Goal: Transaction & Acquisition: Book appointment/travel/reservation

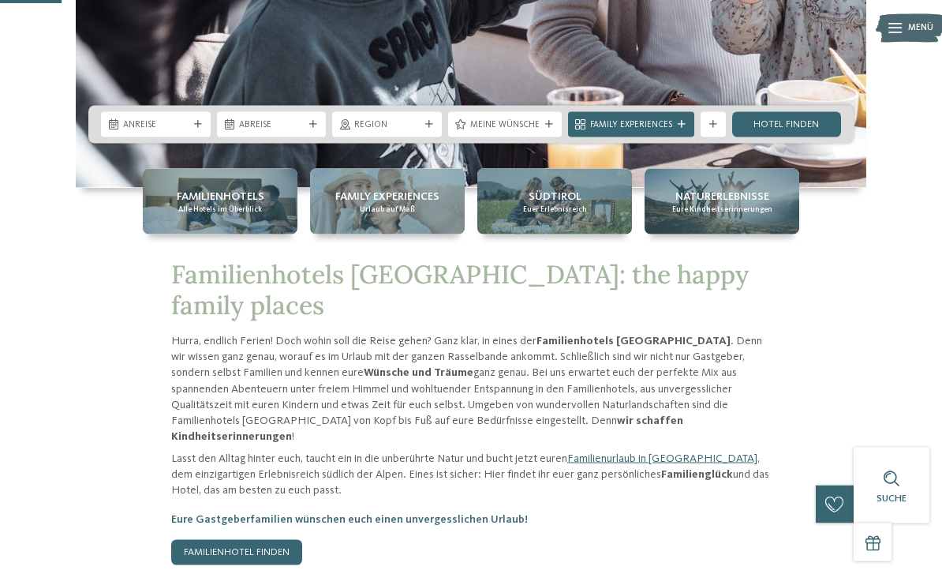
scroll to position [350, 0]
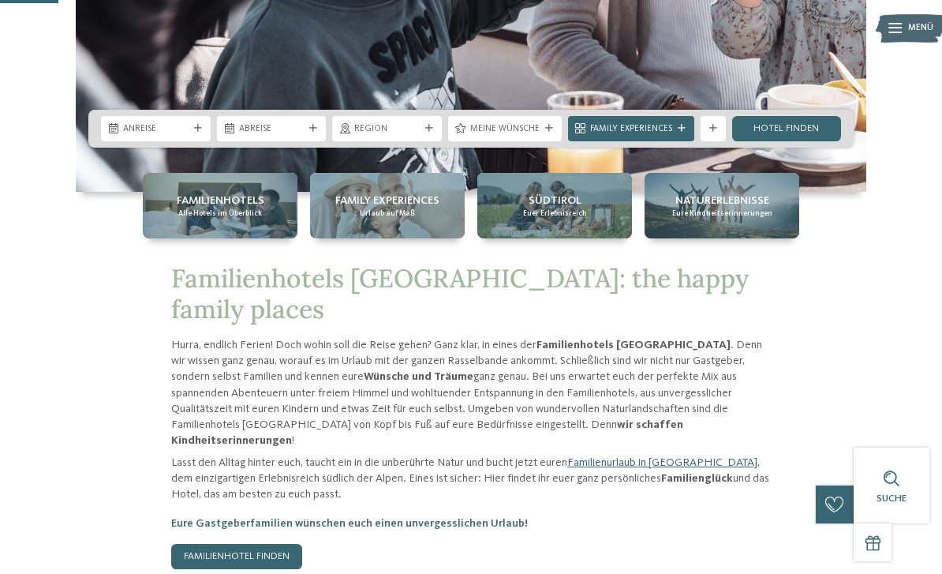
click at [204, 219] on span "Alle Hotels im Überblick" at bounding box center [220, 213] width 84 height 10
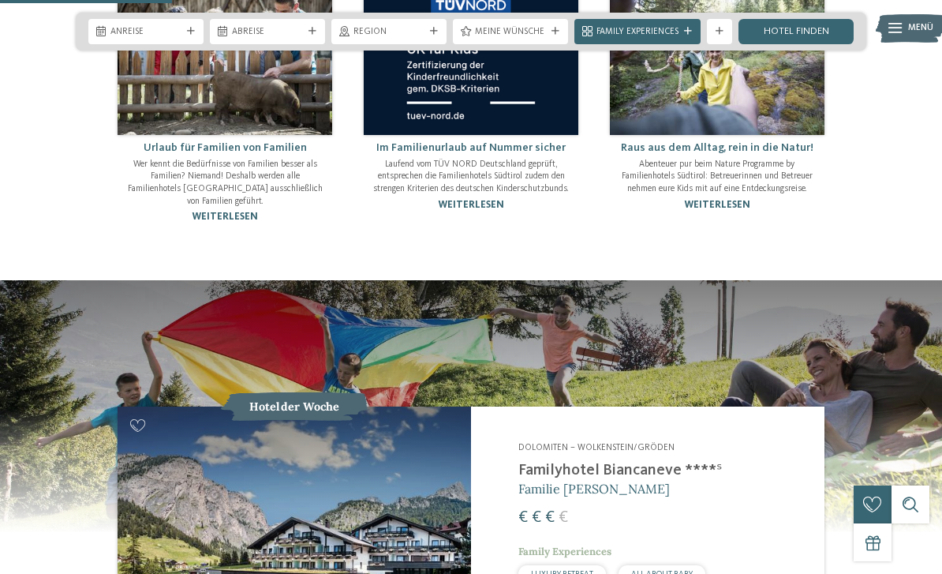
scroll to position [1028, 0]
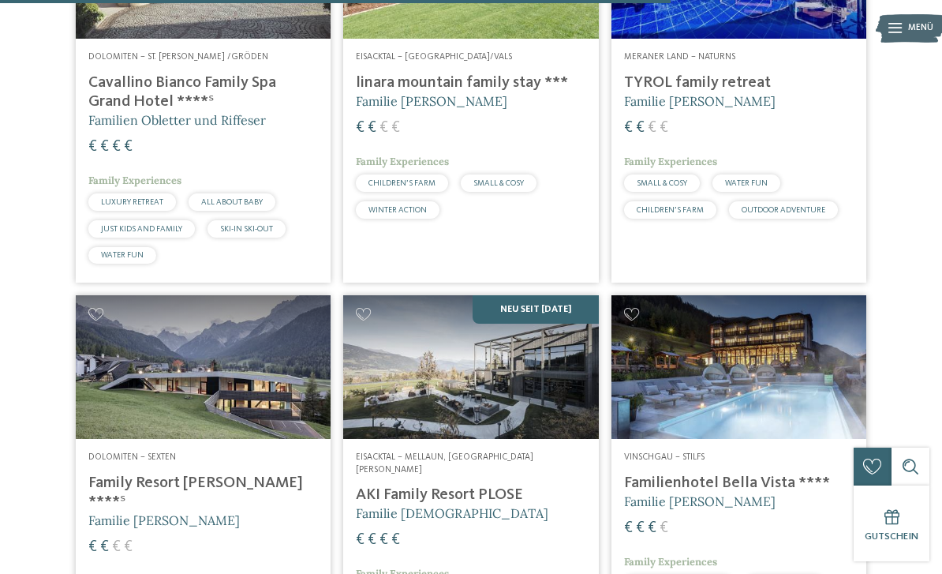
scroll to position [2824, 0]
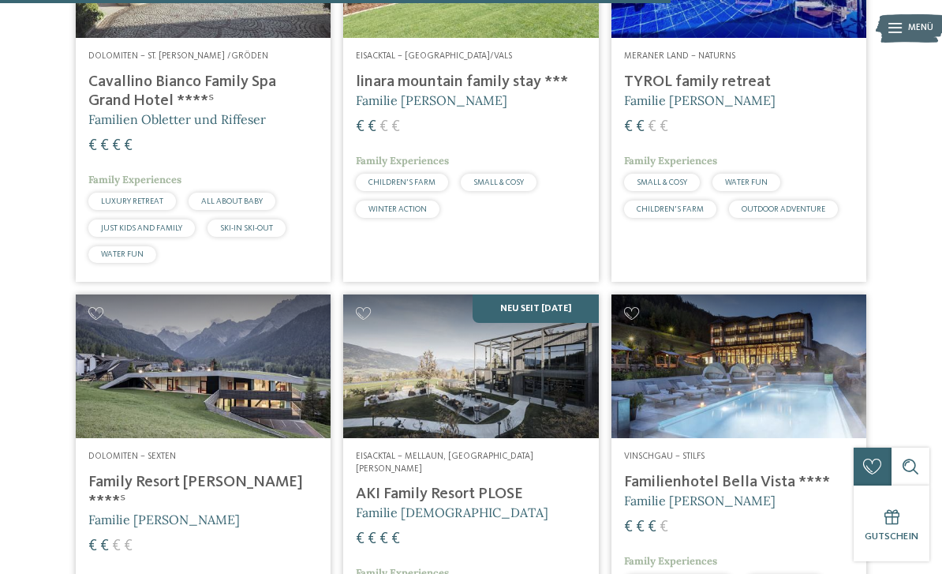
click at [537, 349] on img at bounding box center [470, 366] width 255 height 144
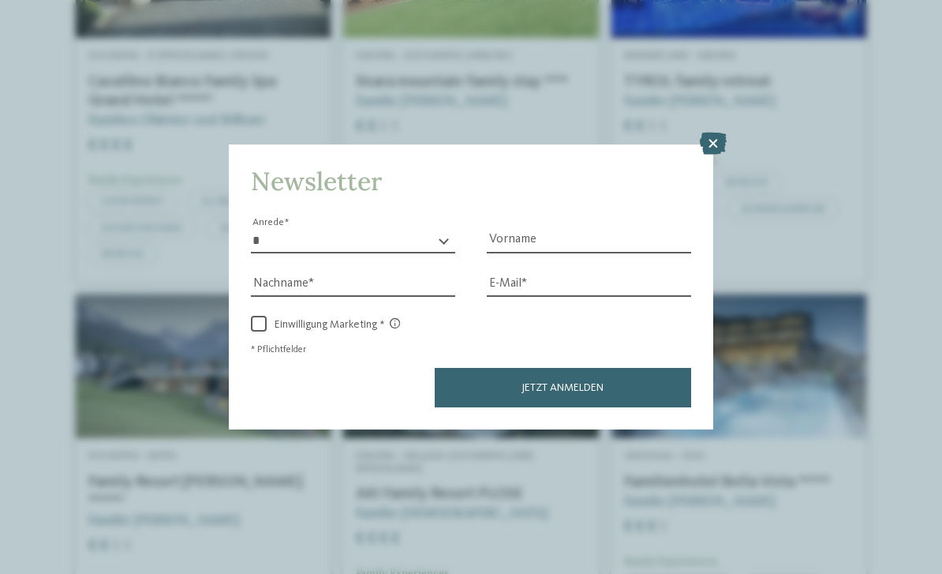
scroll to position [0, 0]
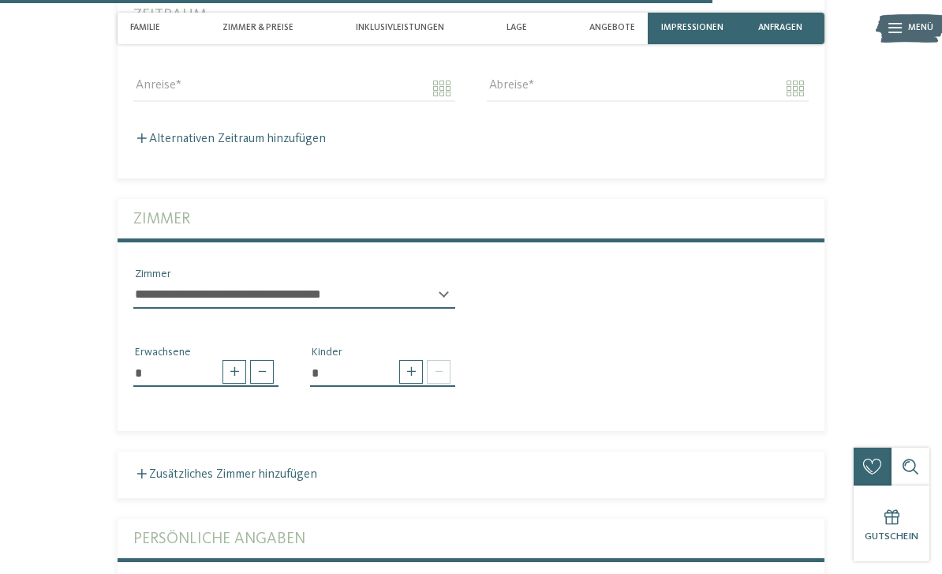
scroll to position [3362, 0]
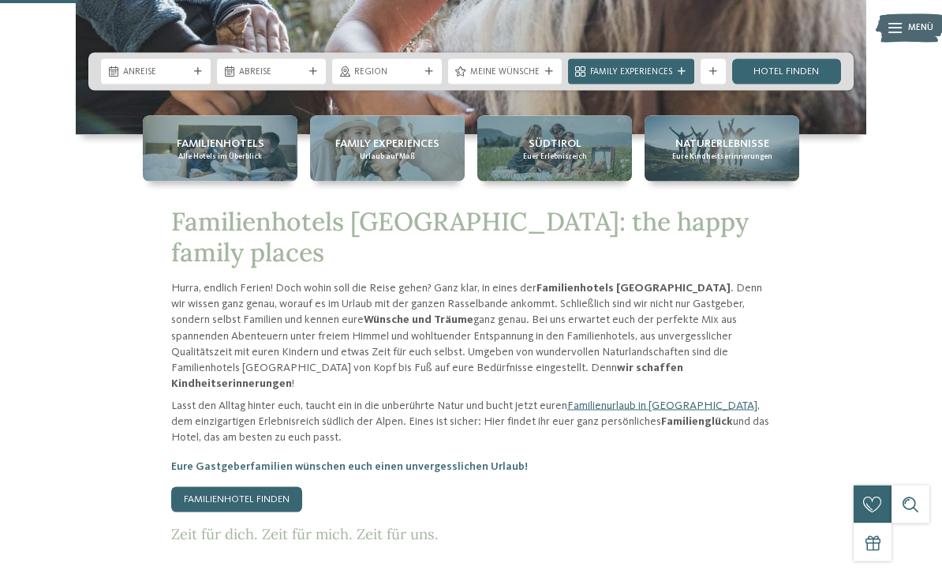
scroll to position [430, 0]
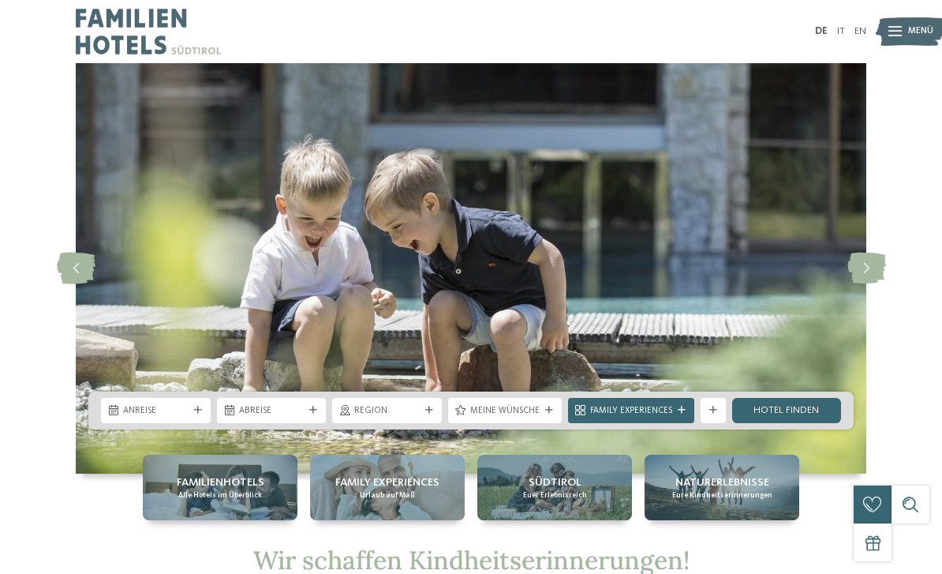
click at [222, 485] on span "Familienhotels" at bounding box center [221, 482] width 88 height 16
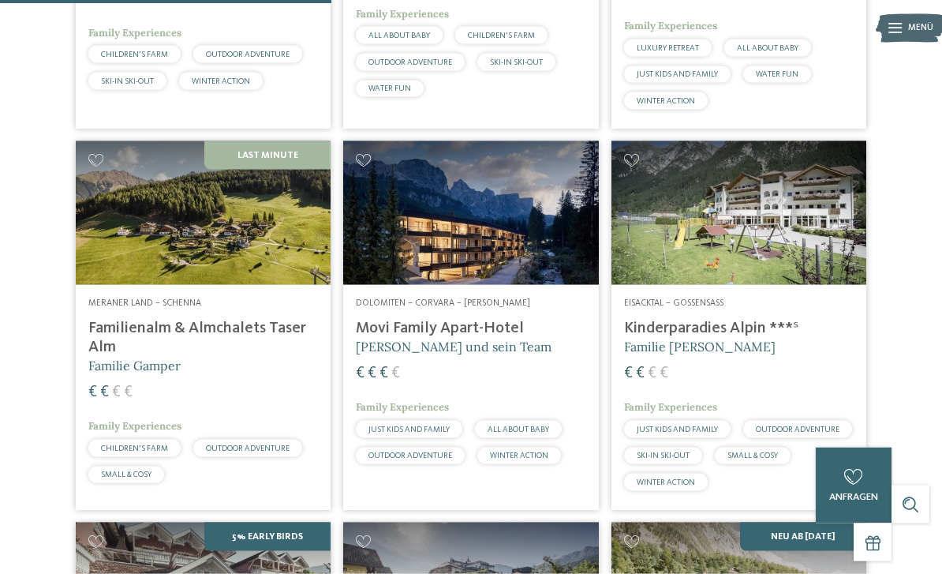
scroll to position [1384, 0]
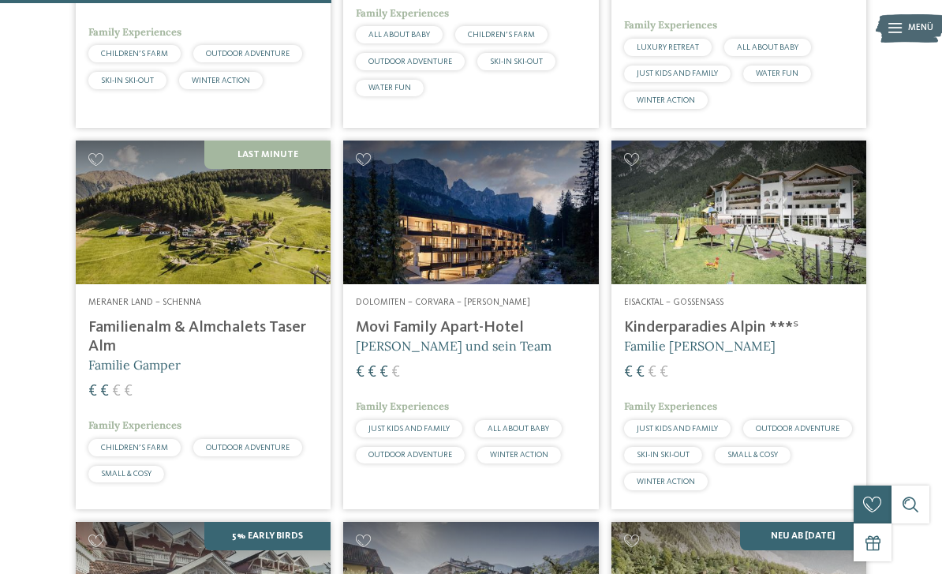
click at [241, 222] on img at bounding box center [203, 212] width 255 height 144
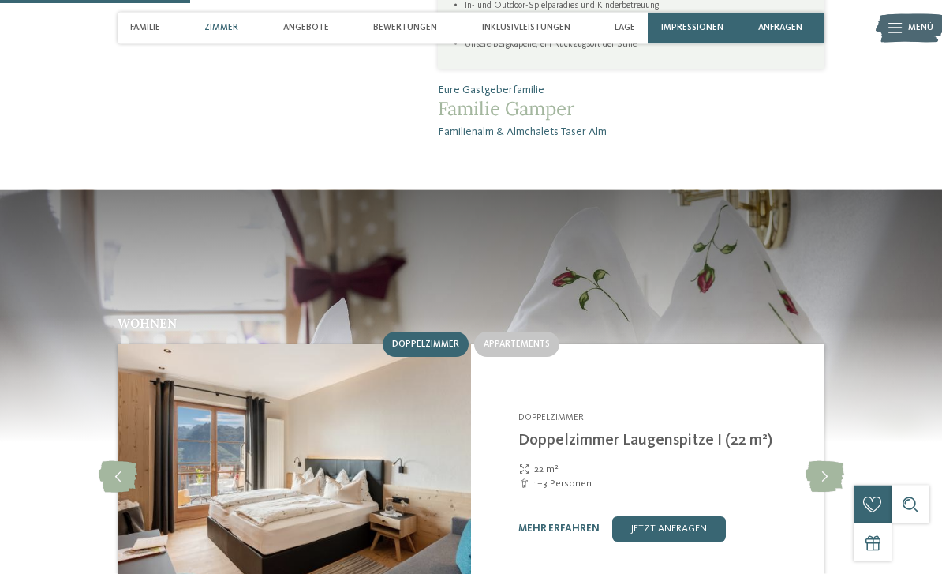
scroll to position [1051, 0]
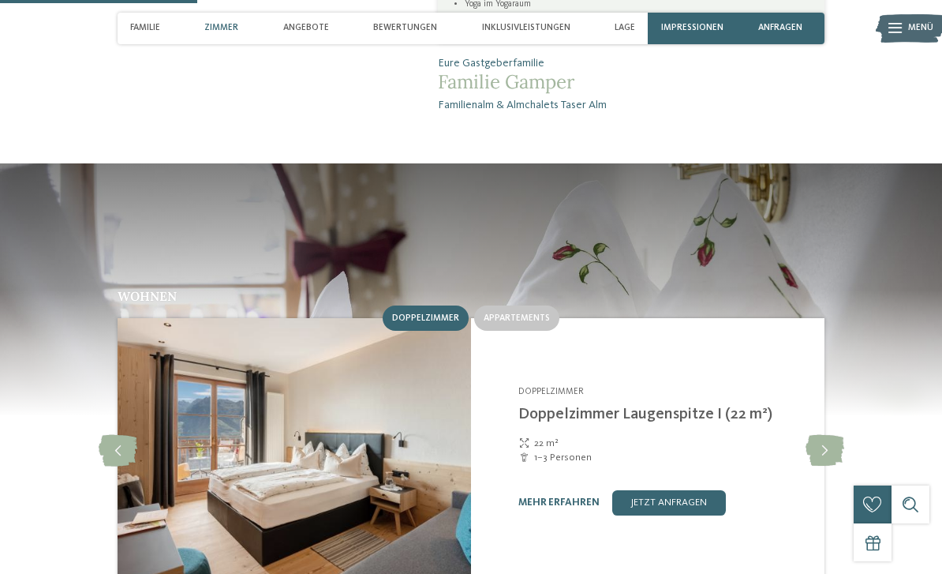
click at [830, 435] on icon at bounding box center [825, 451] width 39 height 32
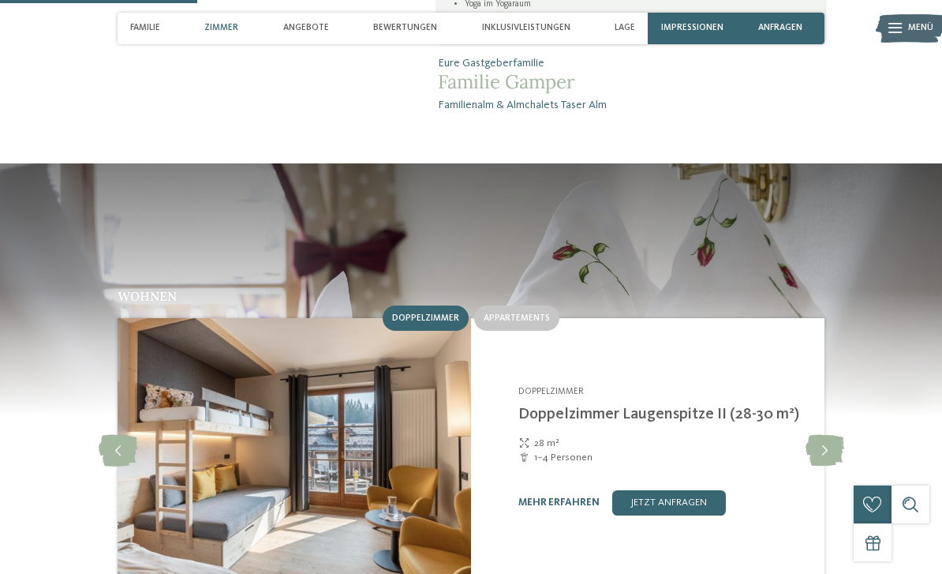
click at [821, 435] on icon at bounding box center [825, 451] width 39 height 32
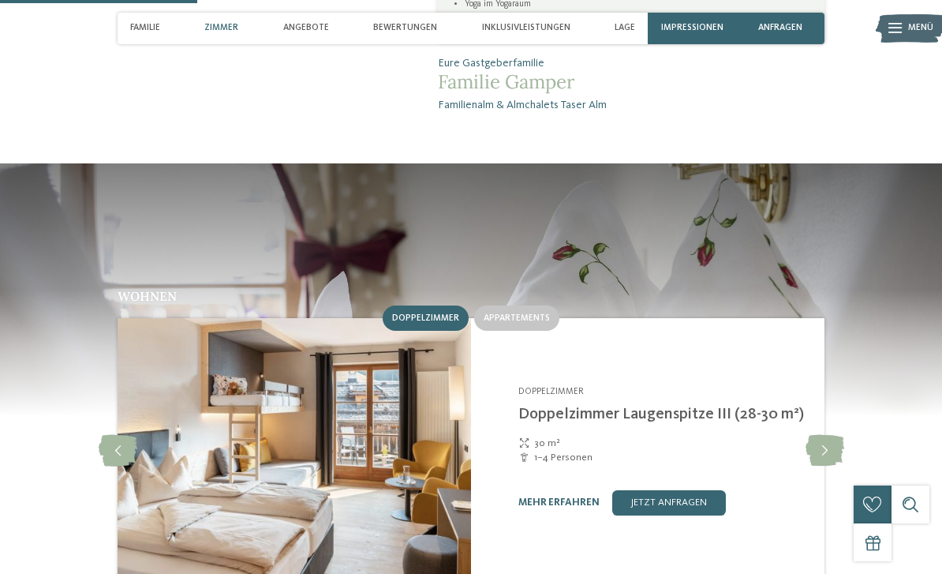
click at [821, 435] on icon at bounding box center [825, 451] width 39 height 32
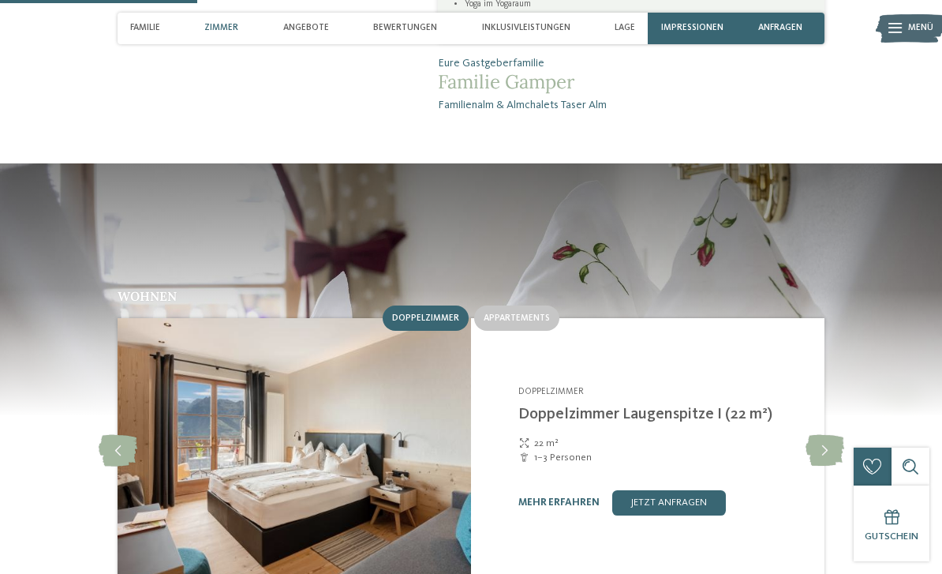
click at [821, 435] on icon at bounding box center [825, 451] width 39 height 32
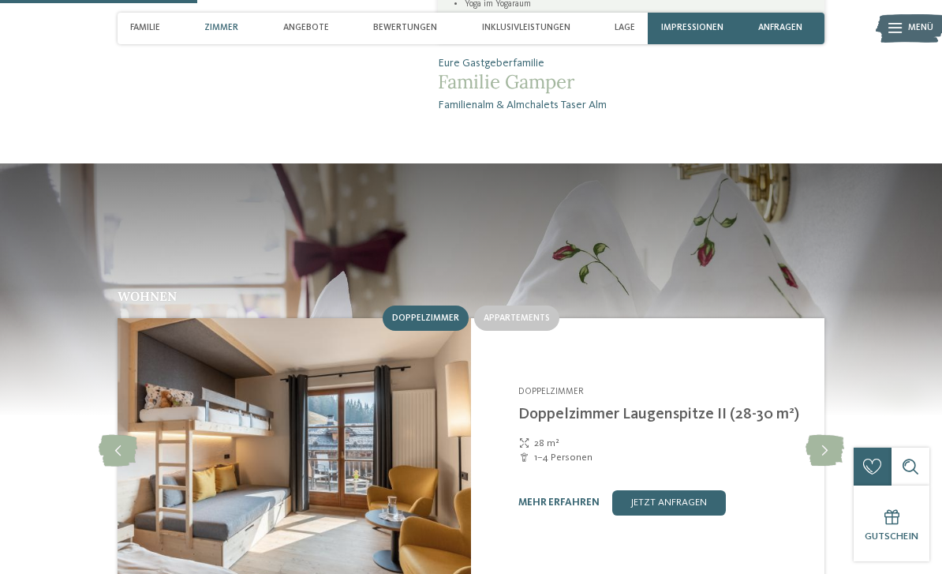
click at [522, 313] on span "Appartements" at bounding box center [517, 317] width 66 height 9
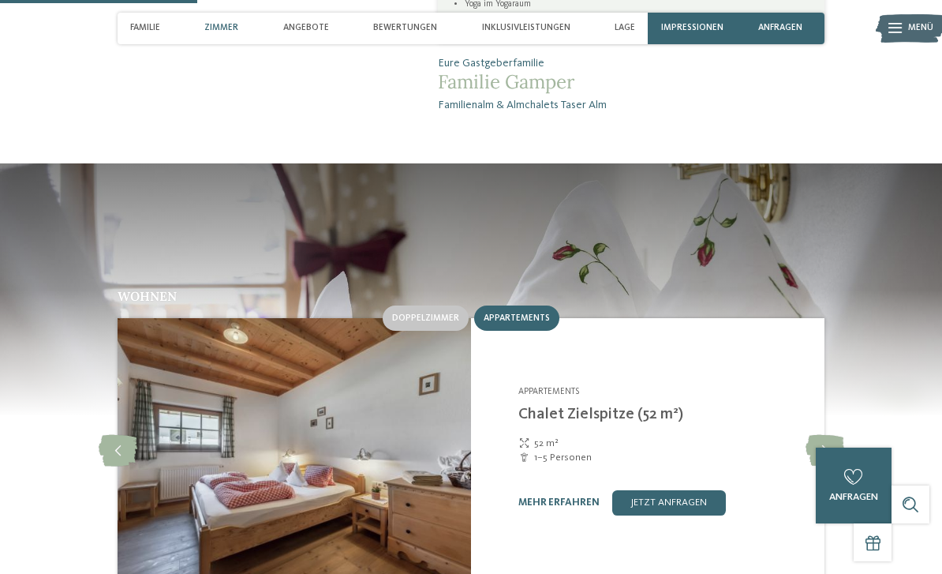
click at [829, 435] on icon at bounding box center [825, 451] width 39 height 32
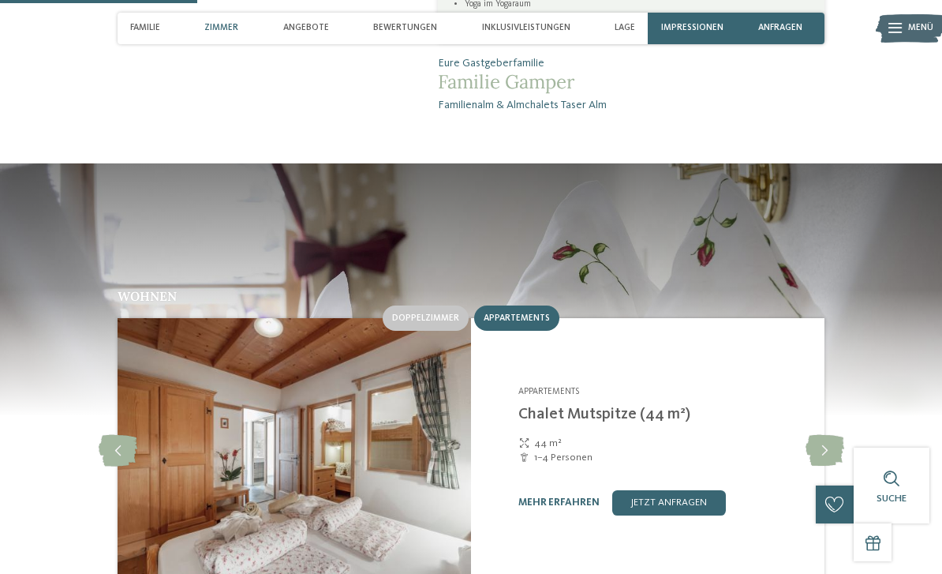
click at [829, 435] on icon at bounding box center [825, 451] width 39 height 32
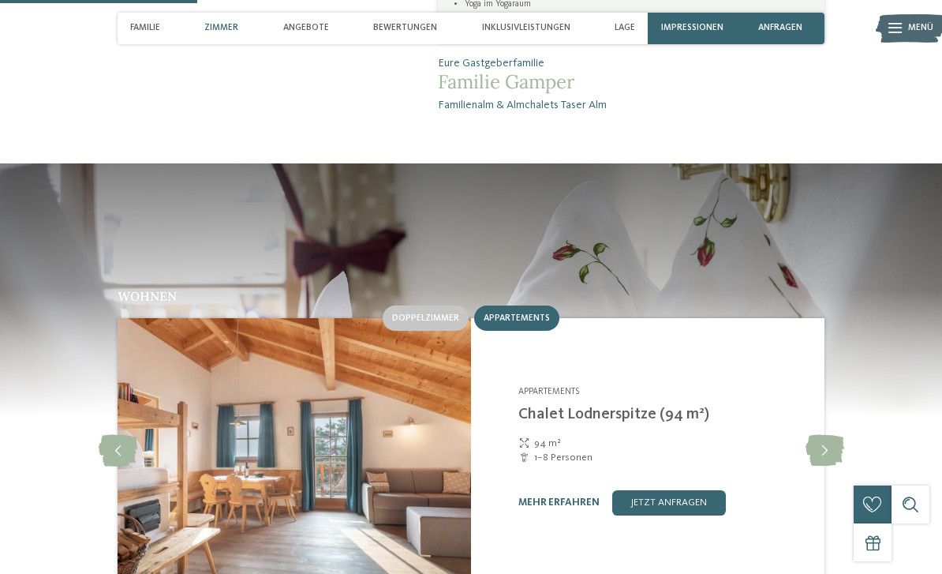
click at [832, 435] on icon at bounding box center [825, 451] width 39 height 32
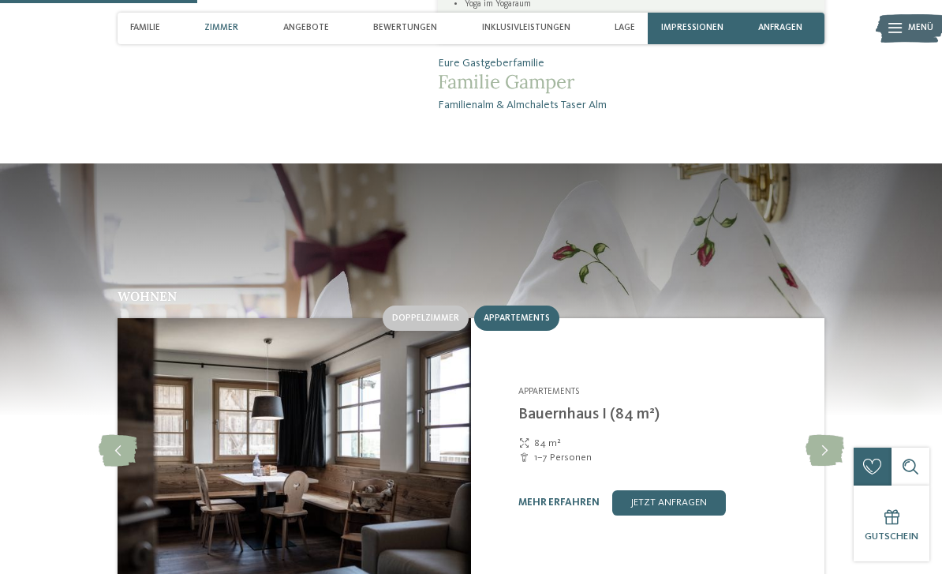
click at [827, 435] on icon at bounding box center [825, 451] width 39 height 32
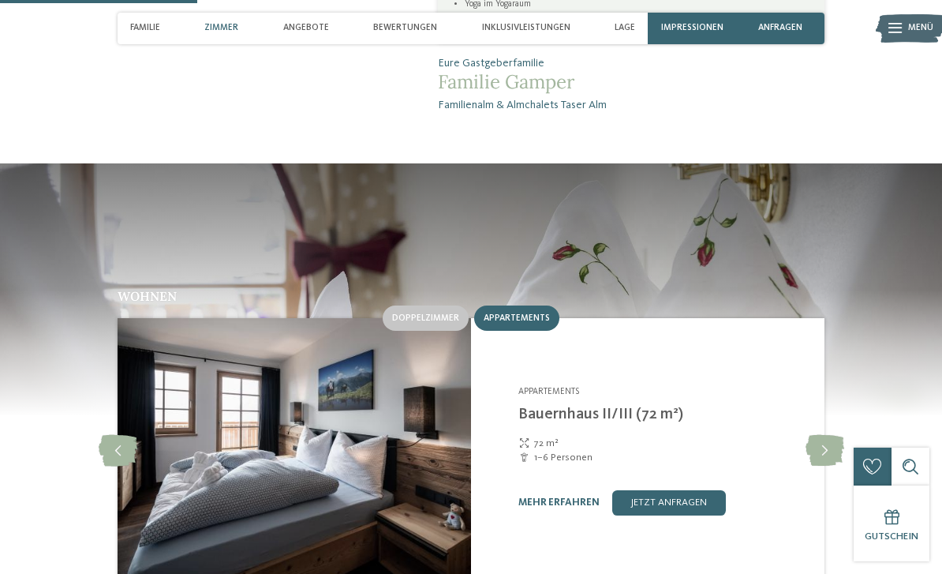
click at [829, 435] on icon at bounding box center [825, 451] width 39 height 32
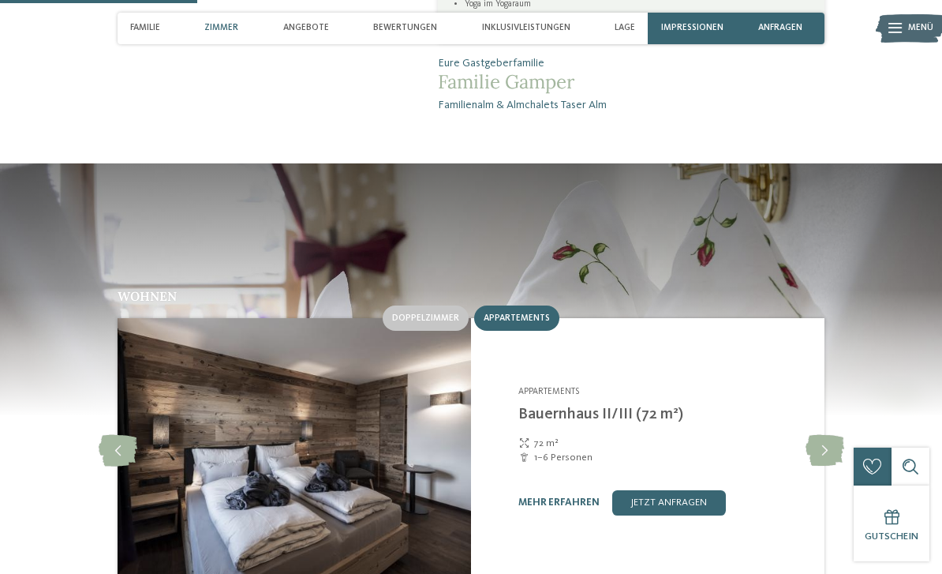
click at [823, 435] on icon at bounding box center [825, 451] width 39 height 32
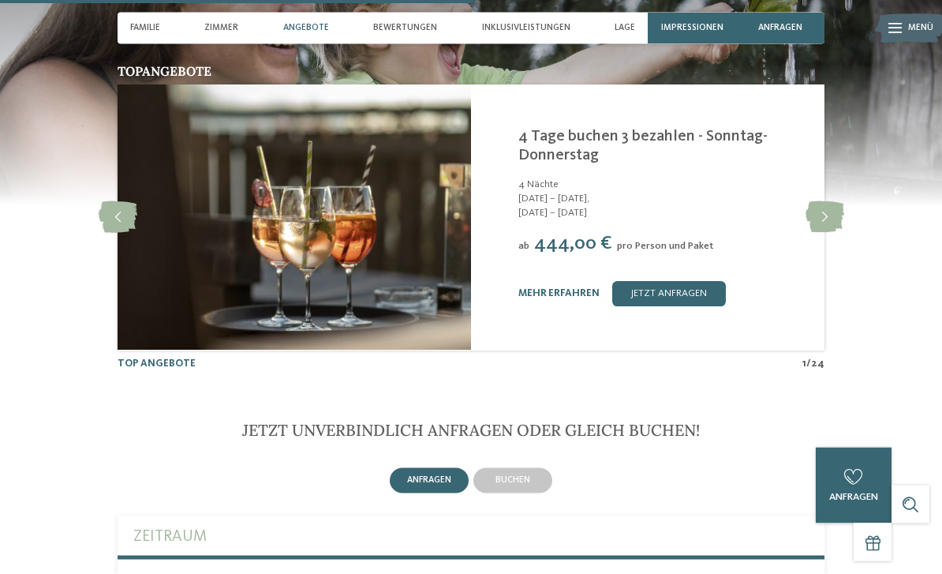
scroll to position [2526, 0]
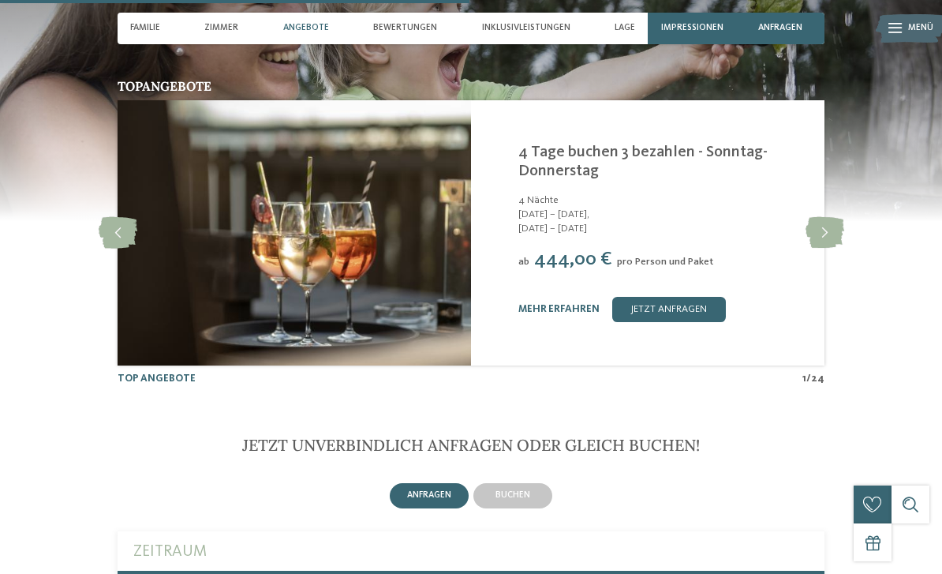
click at [578, 222] on span "28.09. – 02.10.2025" at bounding box center [663, 229] width 290 height 14
click at [715, 144] on link "4 Tage buchen 3 bezahlen - Sonntag-Donnerstag" at bounding box center [642, 161] width 249 height 35
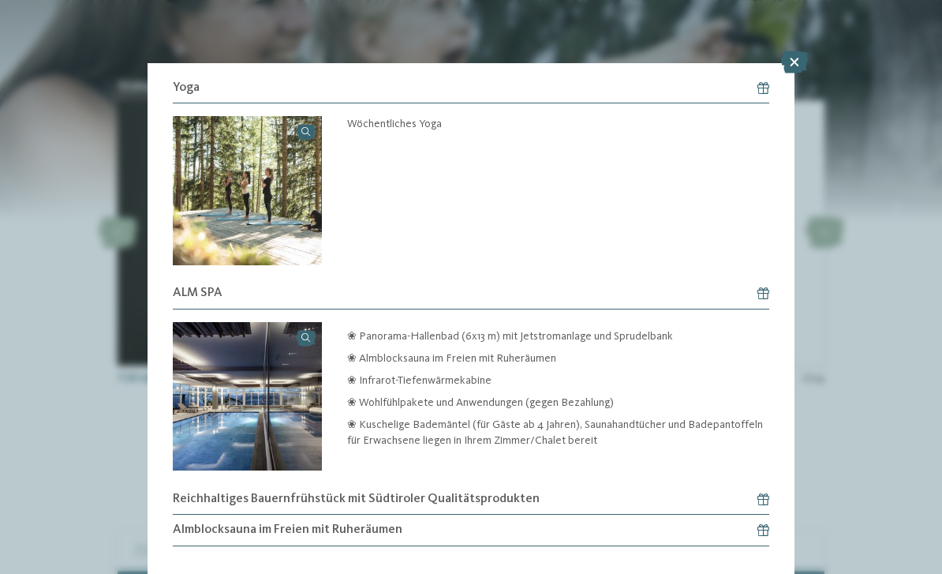
scroll to position [689, 0]
click at [422, 490] on span "Reichhaltiges Bauernfrühstück mit Südtiroler Qualitätsprodukten" at bounding box center [356, 498] width 367 height 17
click at [477, 490] on span "Reichhaltiges Bauernfrühstück mit Südtiroler Qualitätsprodukten" at bounding box center [356, 498] width 367 height 17
click at [761, 484] on h6 "Reichhaltiges Bauernfrühstück mit Südtiroler Qualitätsprodukten" at bounding box center [471, 499] width 596 height 31
click at [796, 62] on icon at bounding box center [794, 62] width 27 height 22
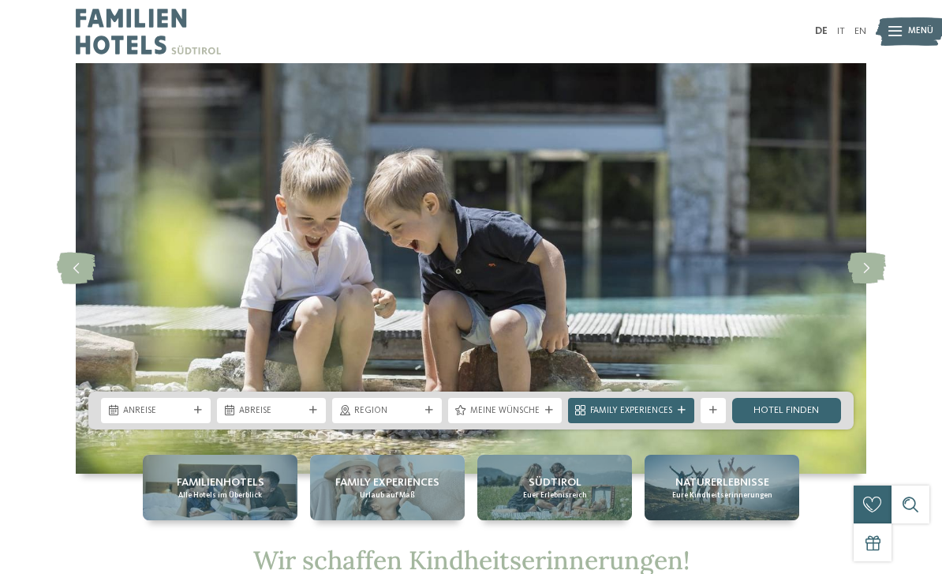
click at [241, 489] on span "Familienhotels" at bounding box center [221, 482] width 88 height 16
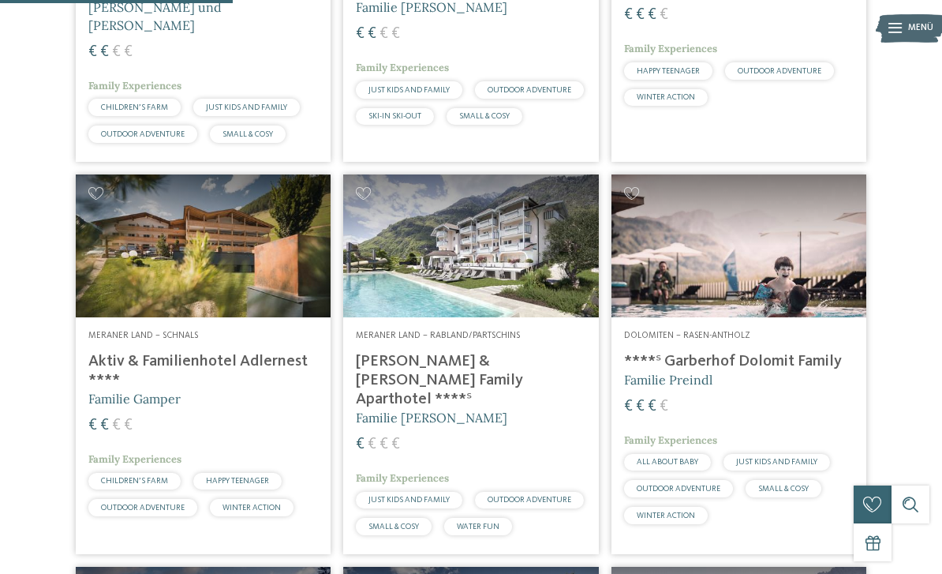
scroll to position [975, 0]
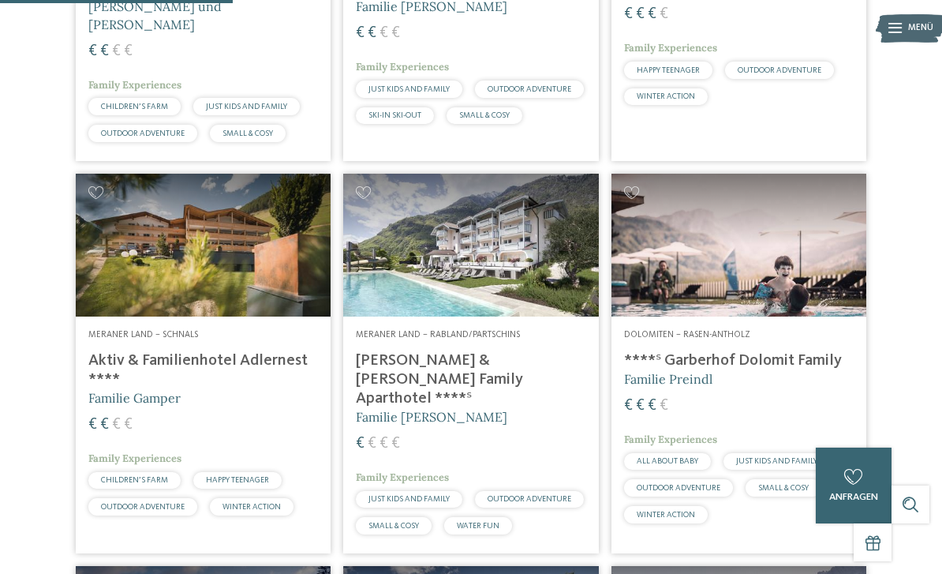
click at [806, 370] on h4 "****ˢ Garberhof Dolomit Family" at bounding box center [739, 360] width 230 height 19
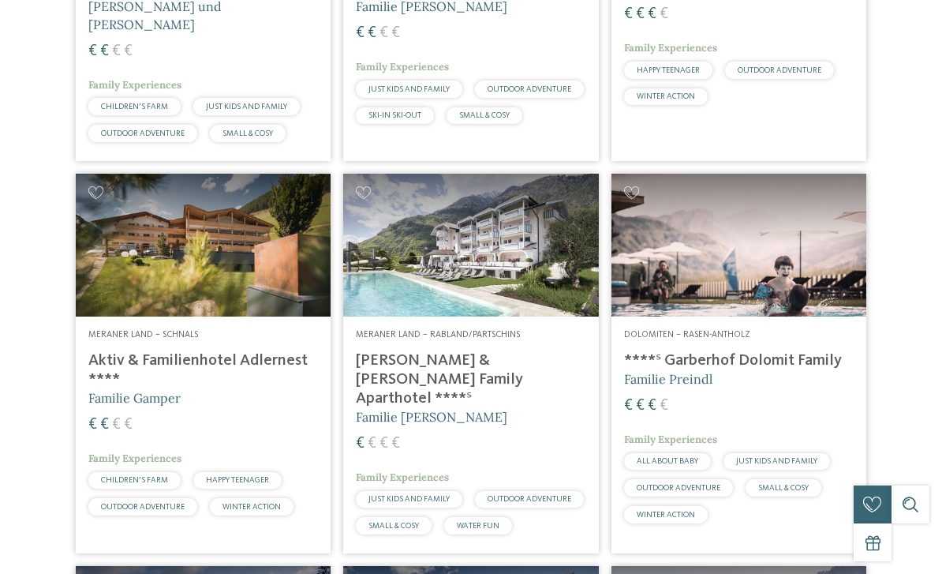
scroll to position [0, 0]
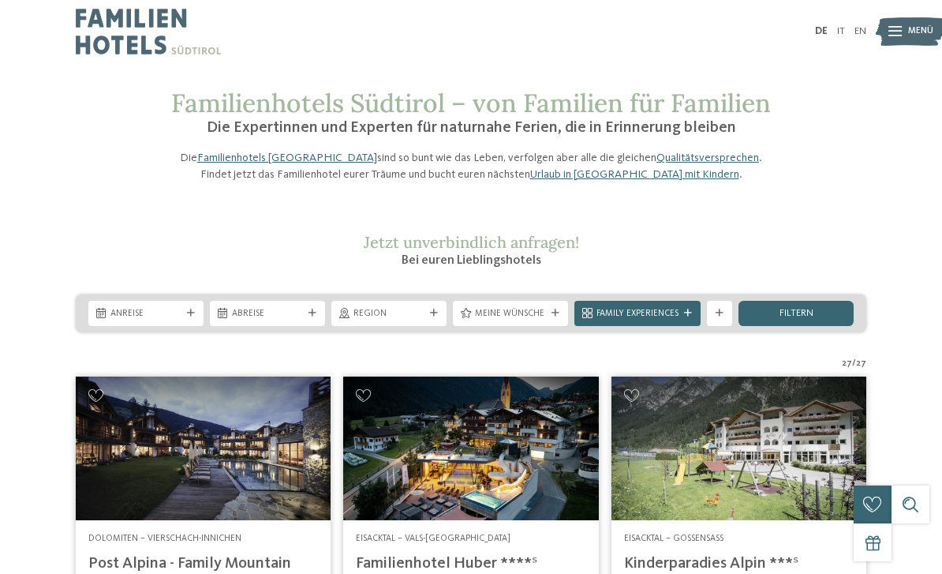
click at [428, 317] on div at bounding box center [434, 313] width 13 height 8
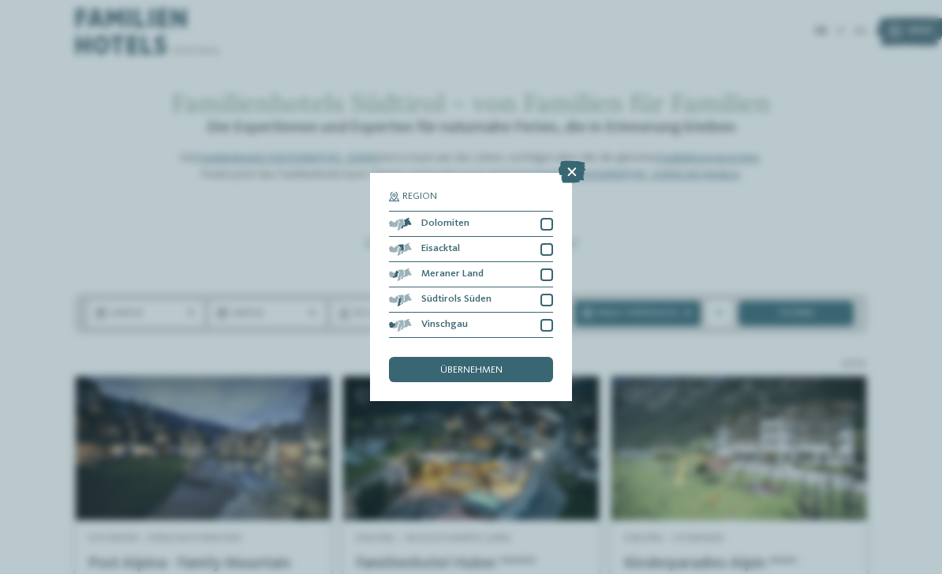
click at [550, 243] on div at bounding box center [547, 249] width 13 height 13
click at [537, 357] on div "übernehmen" at bounding box center [471, 369] width 164 height 25
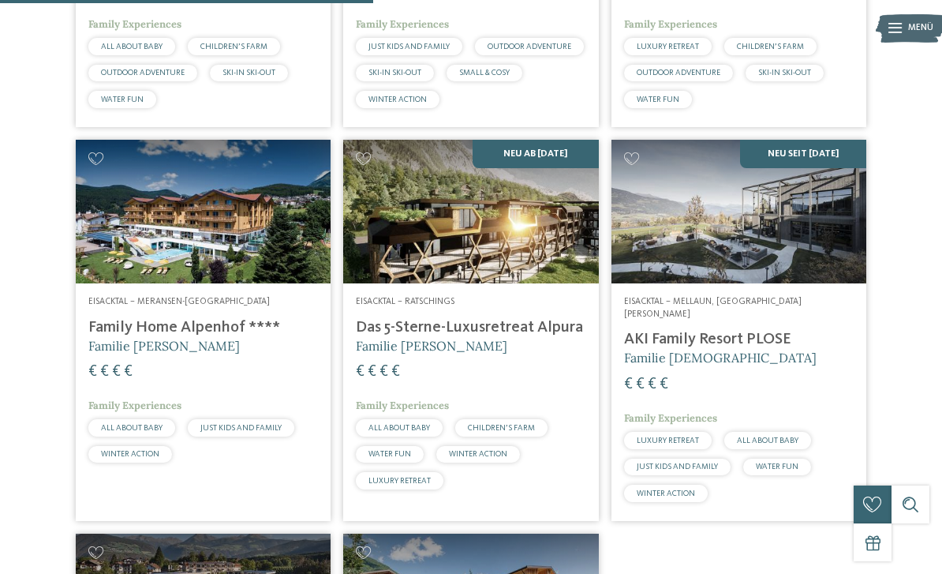
scroll to position [696, 0]
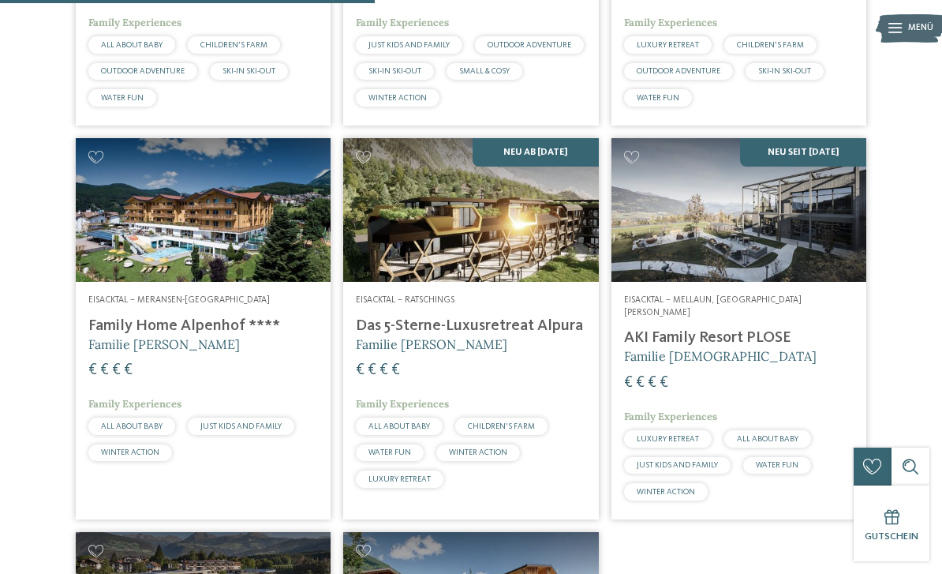
click at [556, 335] on h4 "Das 5-Sterne-Luxusretreat Alpura" at bounding box center [471, 325] width 230 height 19
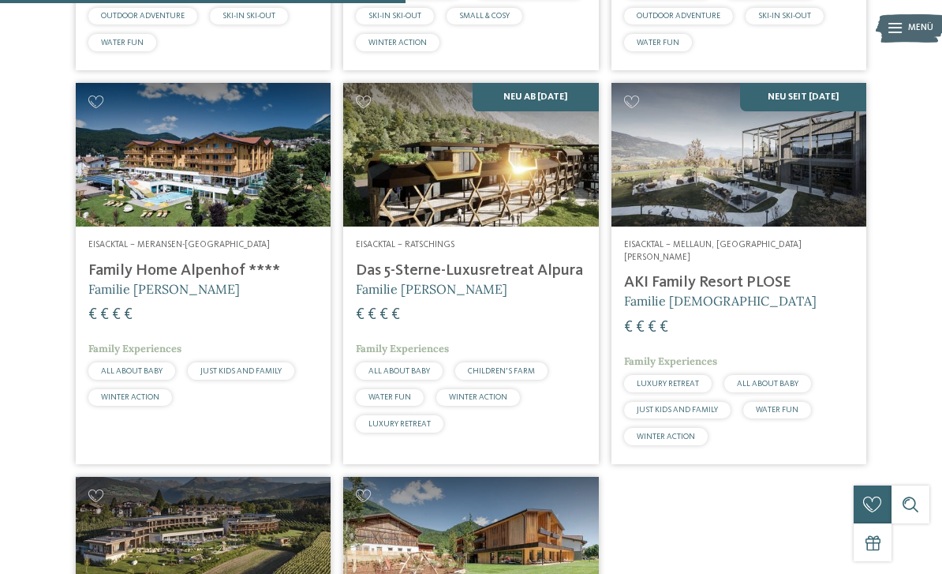
scroll to position [755, 0]
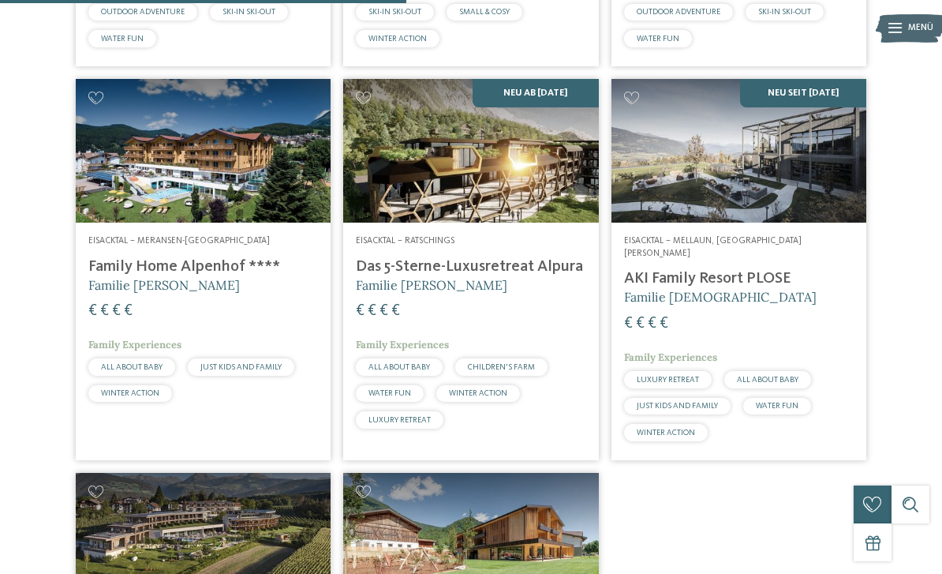
click at [580, 482] on img at bounding box center [470, 545] width 255 height 144
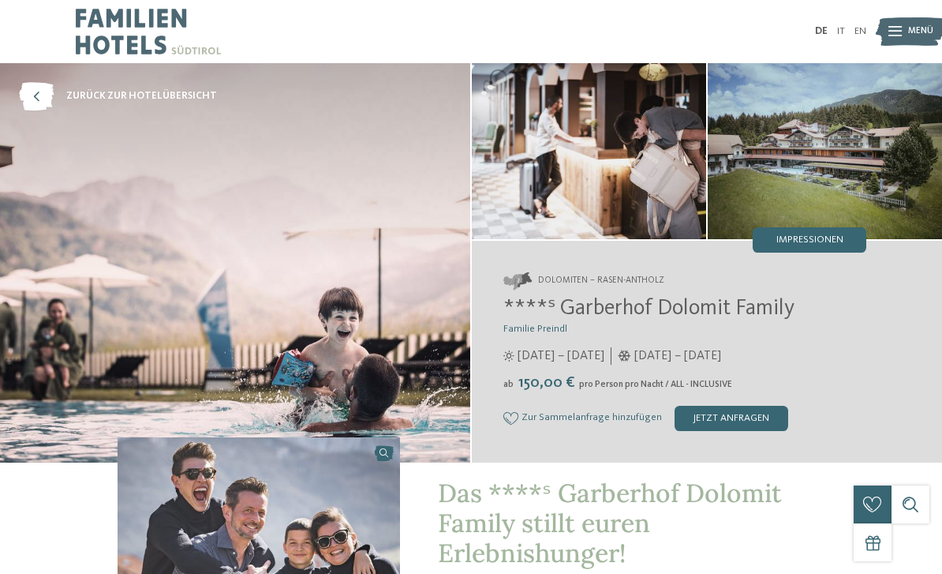
click at [887, 196] on img at bounding box center [825, 151] width 234 height 176
click at [902, 205] on img at bounding box center [825, 151] width 234 height 176
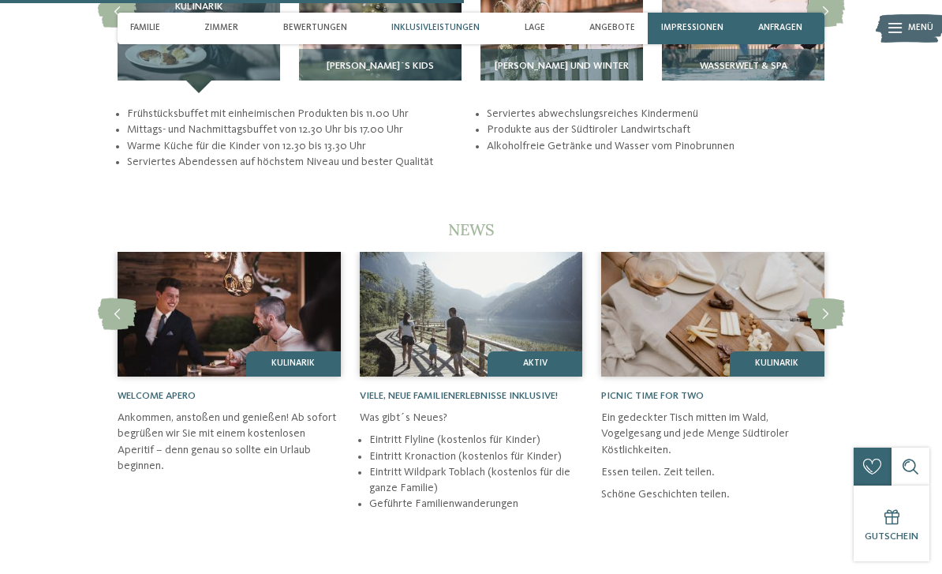
scroll to position [2562, 0]
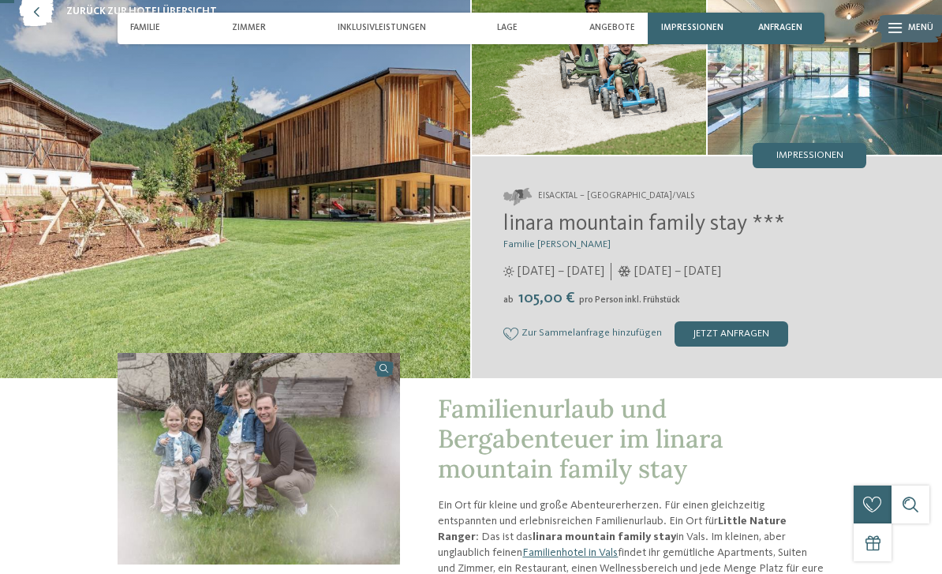
scroll to position [36, 0]
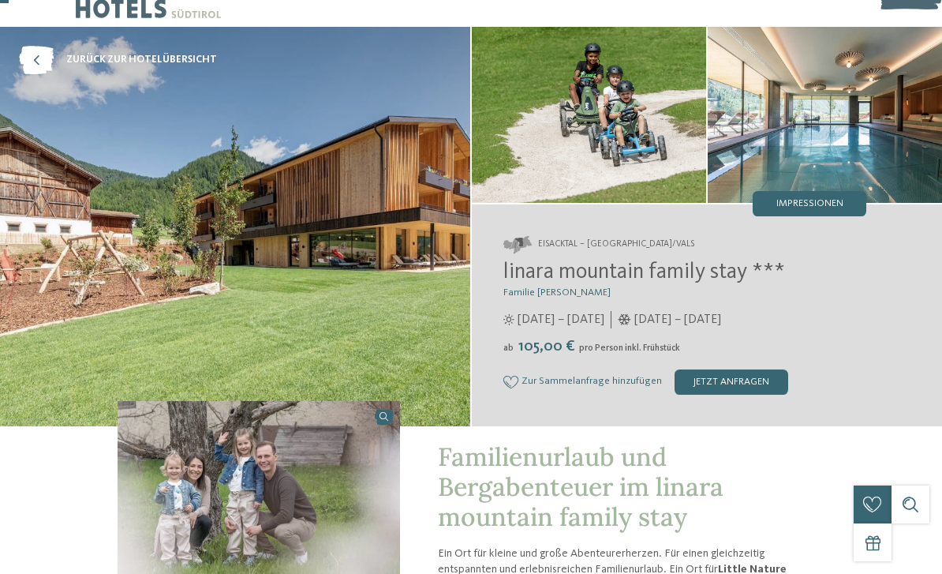
click at [415, 381] on img at bounding box center [235, 226] width 470 height 399
click at [813, 203] on span "Impressionen" at bounding box center [809, 204] width 67 height 10
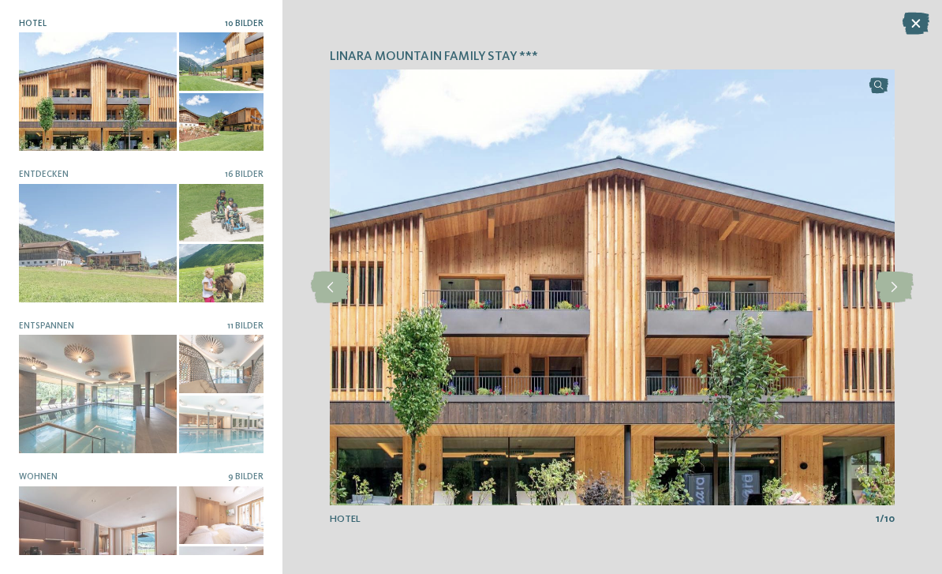
click at [900, 289] on icon at bounding box center [894, 287] width 39 height 32
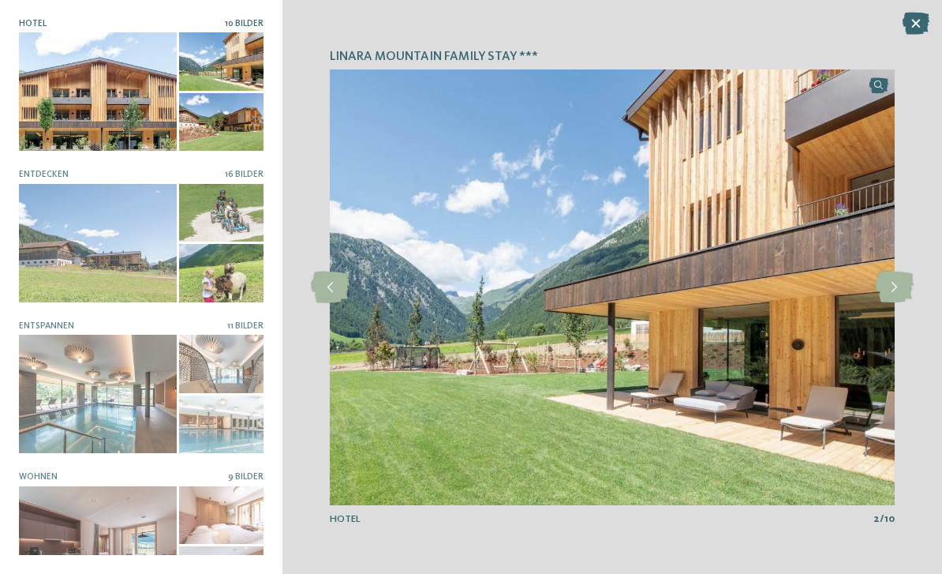
click at [893, 287] on icon at bounding box center [894, 287] width 39 height 32
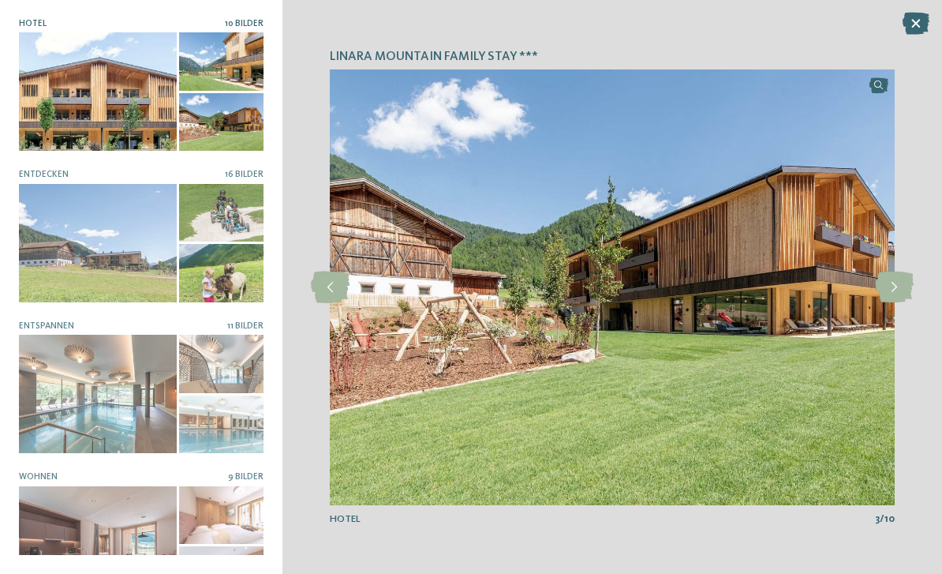
click at [899, 290] on icon at bounding box center [894, 287] width 39 height 32
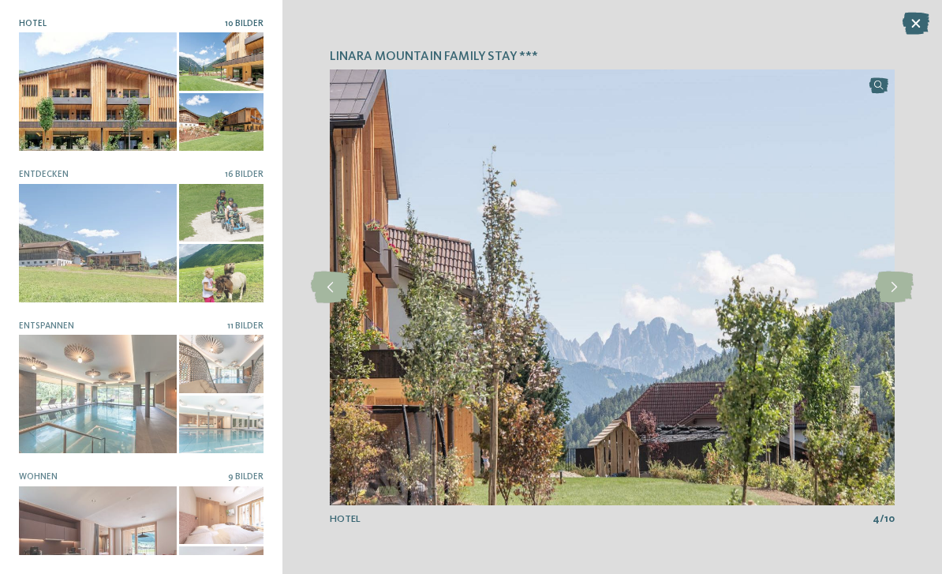
click at [900, 290] on icon at bounding box center [894, 287] width 39 height 32
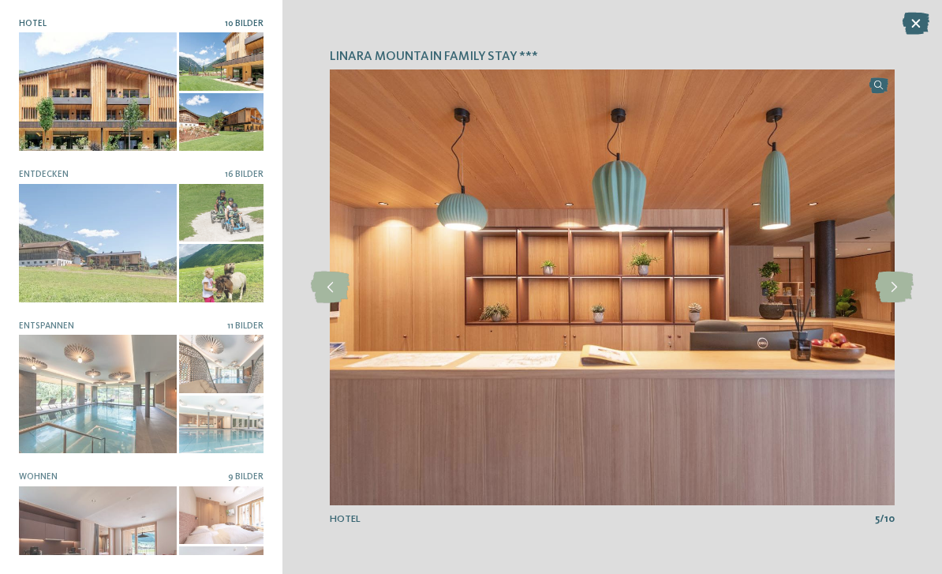
click at [906, 291] on icon at bounding box center [894, 287] width 39 height 32
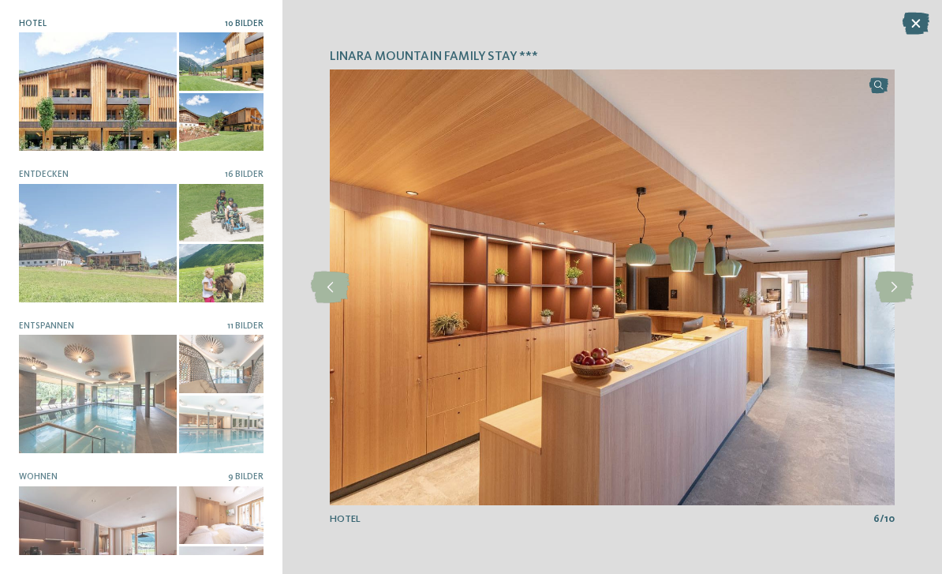
click at [910, 289] on icon at bounding box center [894, 287] width 39 height 32
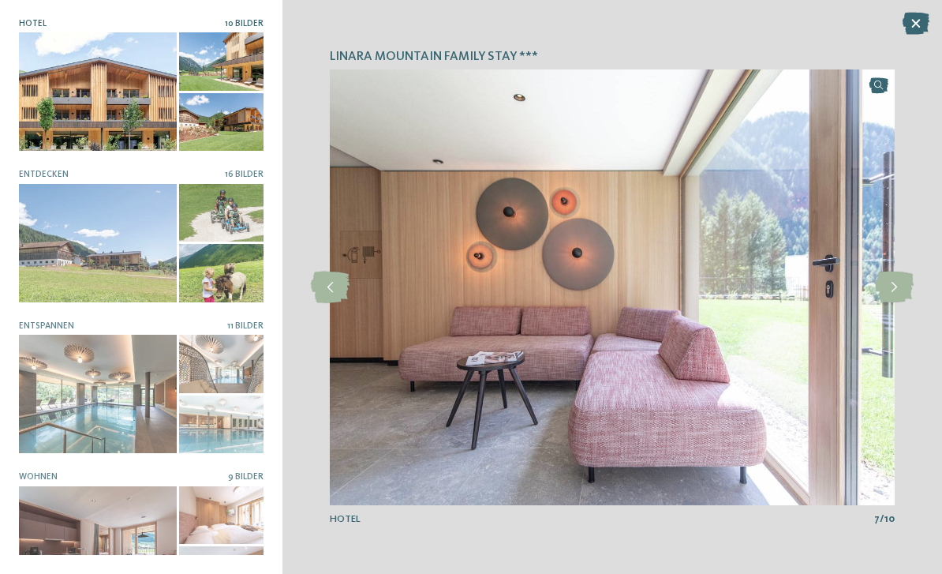
click at [912, 289] on icon at bounding box center [894, 287] width 39 height 32
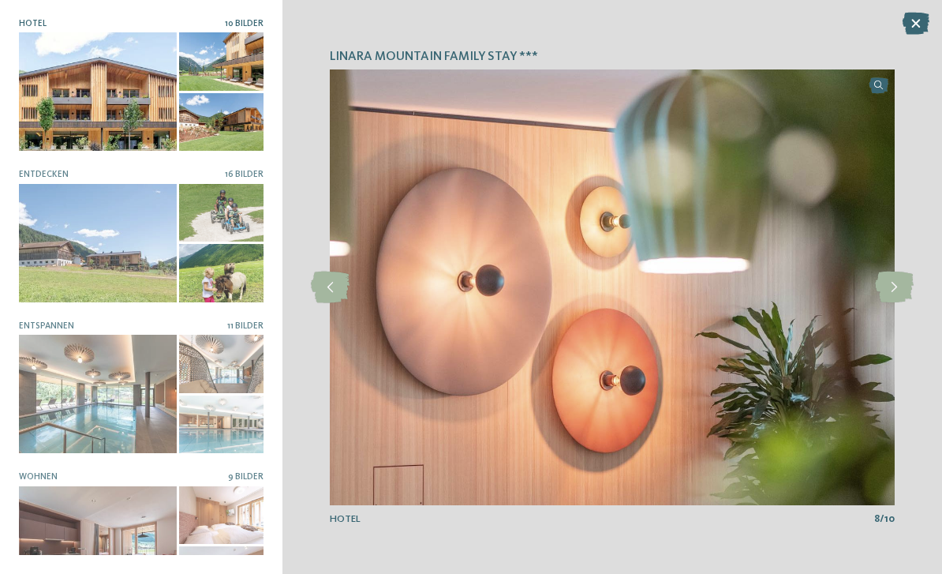
click at [909, 287] on icon at bounding box center [894, 287] width 39 height 32
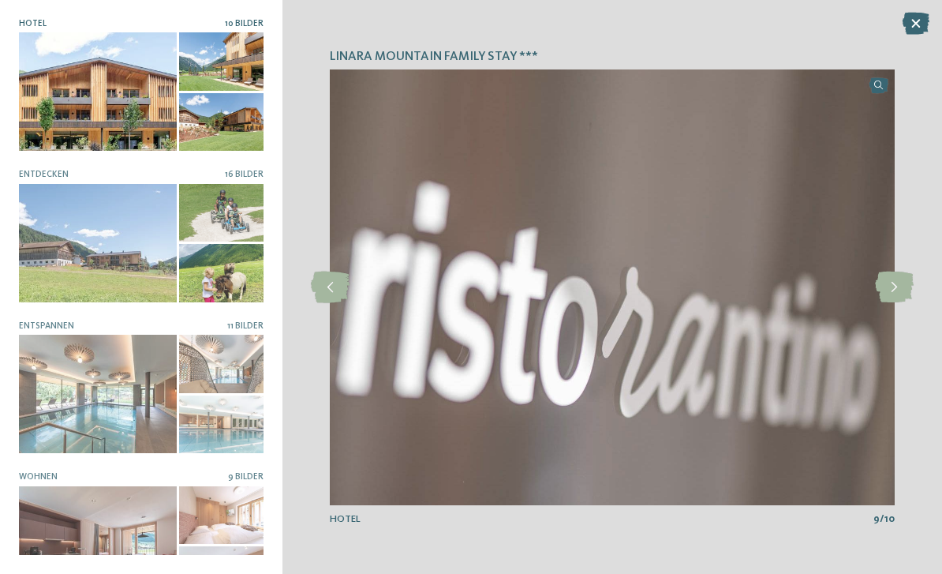
click at [903, 290] on icon at bounding box center [894, 287] width 39 height 32
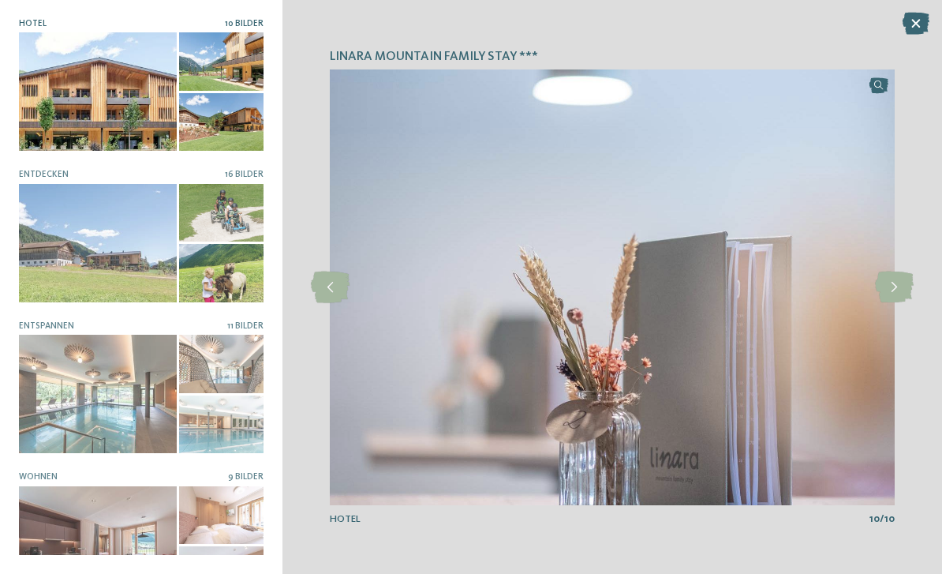
click at [907, 287] on icon at bounding box center [894, 287] width 39 height 32
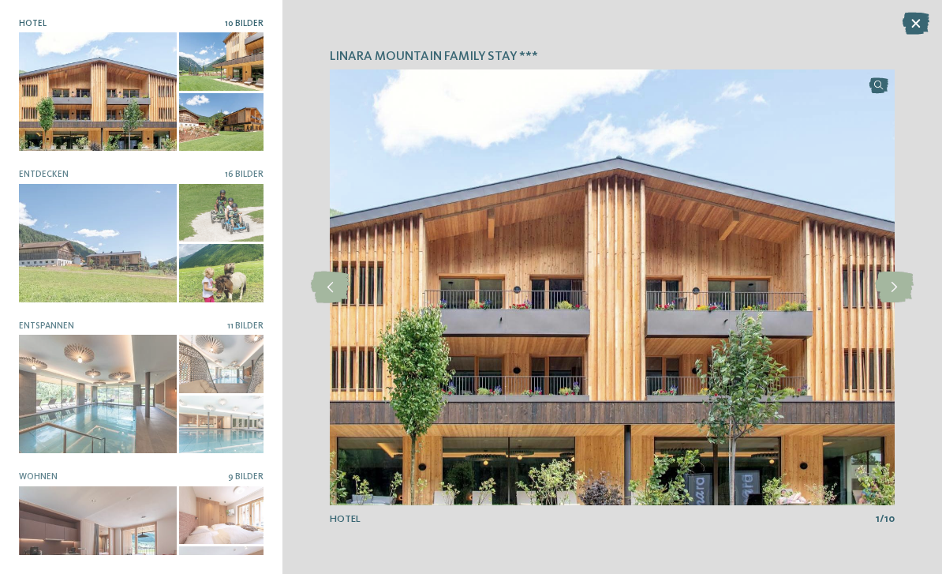
click at [906, 289] on icon at bounding box center [894, 287] width 39 height 32
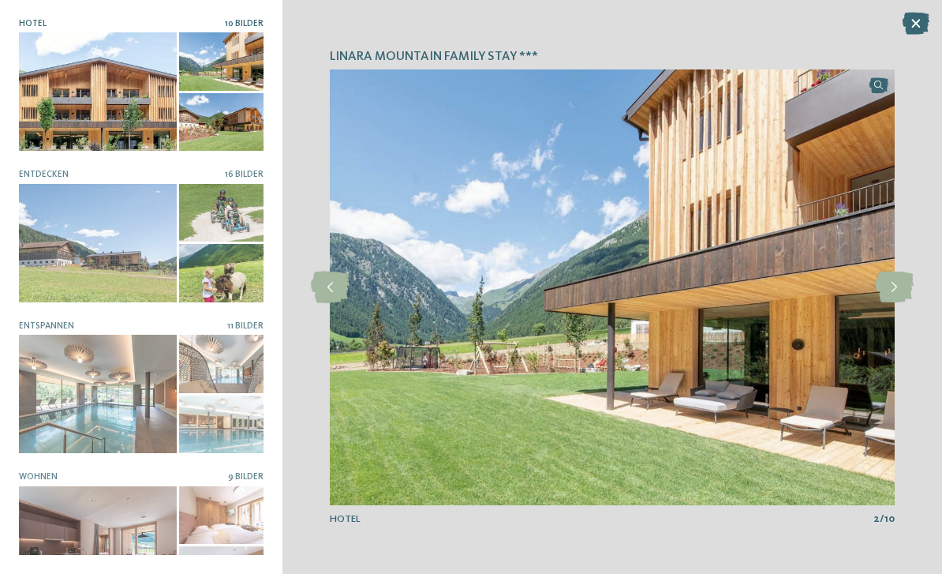
click at [910, 288] on icon at bounding box center [894, 287] width 39 height 32
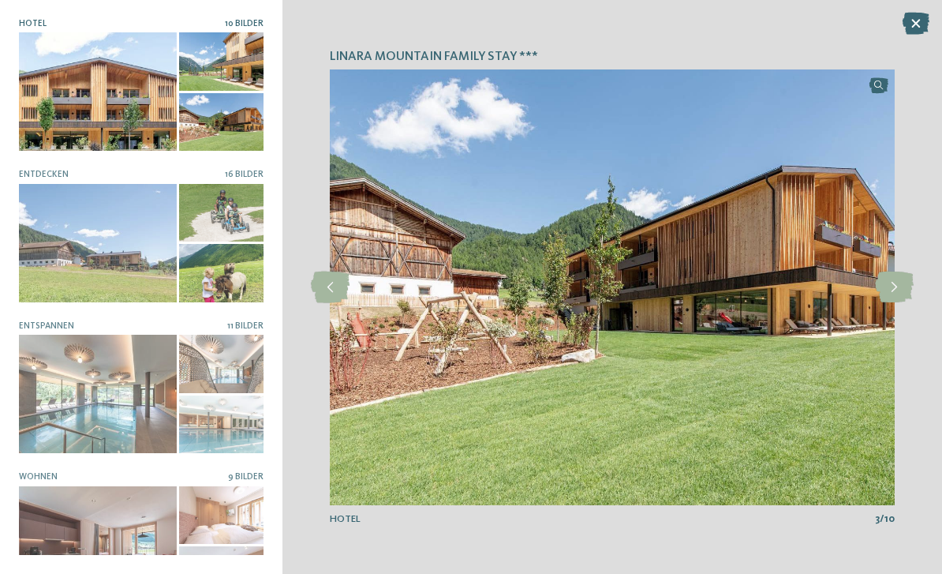
click at [908, 290] on icon at bounding box center [894, 287] width 39 height 32
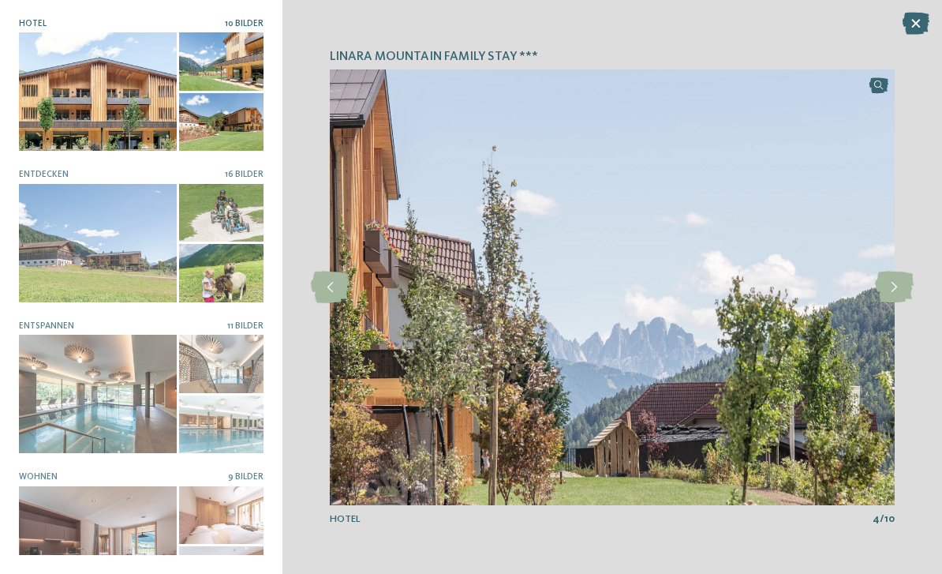
click at [908, 290] on icon at bounding box center [894, 287] width 39 height 32
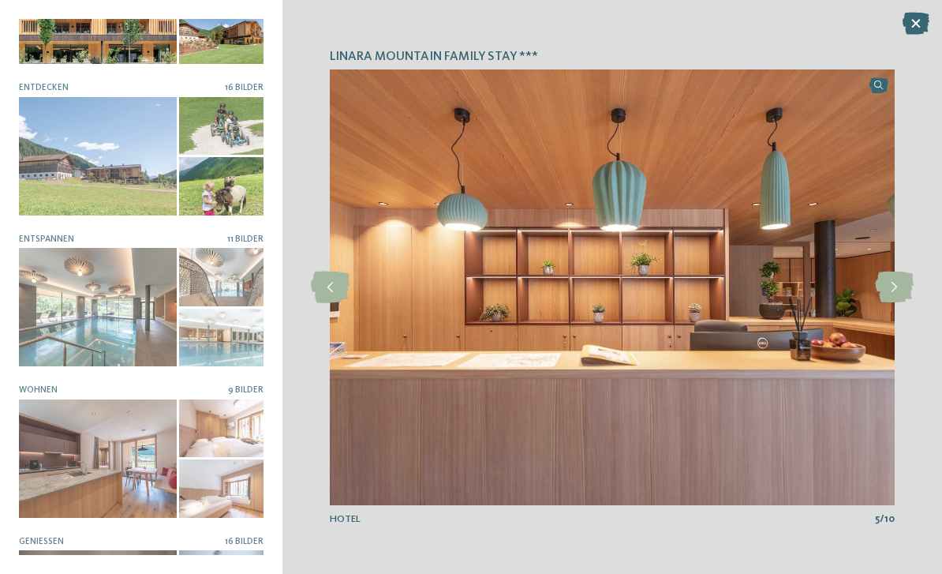
scroll to position [106, 0]
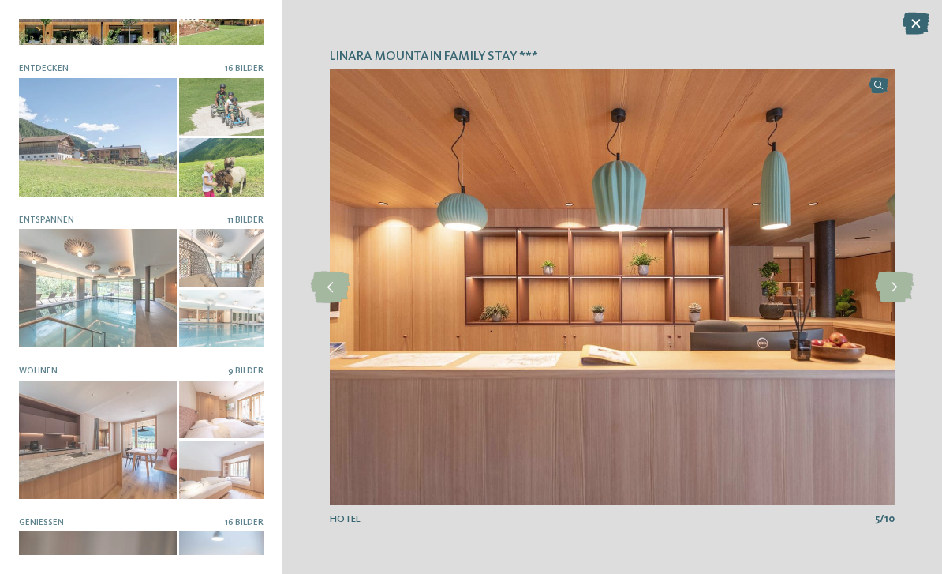
click at [129, 425] on div at bounding box center [98, 439] width 158 height 118
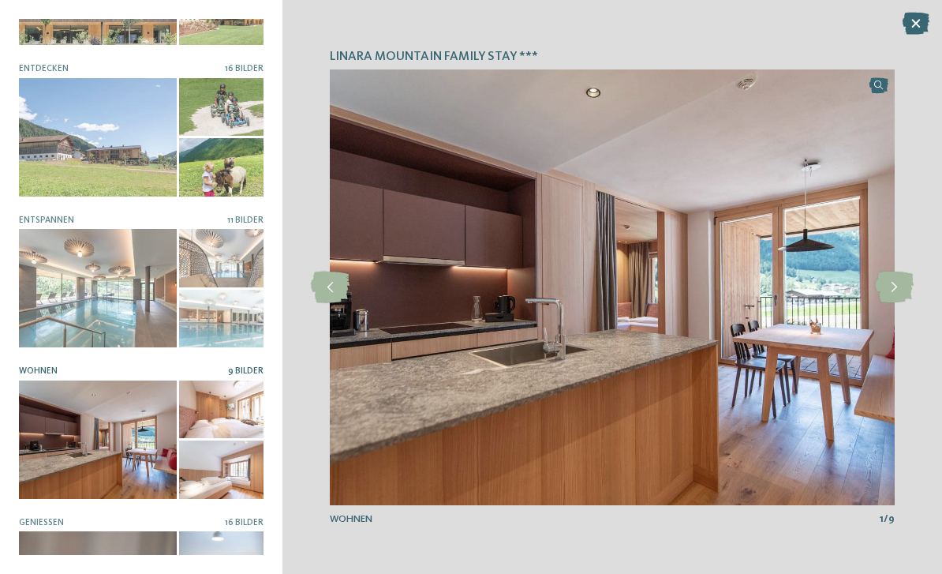
click at [898, 294] on icon at bounding box center [894, 287] width 39 height 32
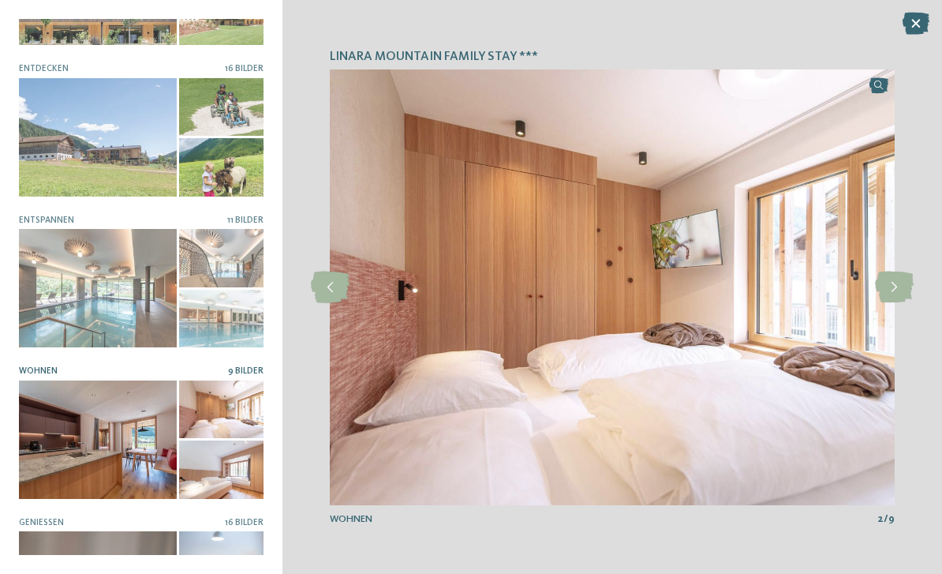
click at [900, 290] on icon at bounding box center [894, 287] width 39 height 32
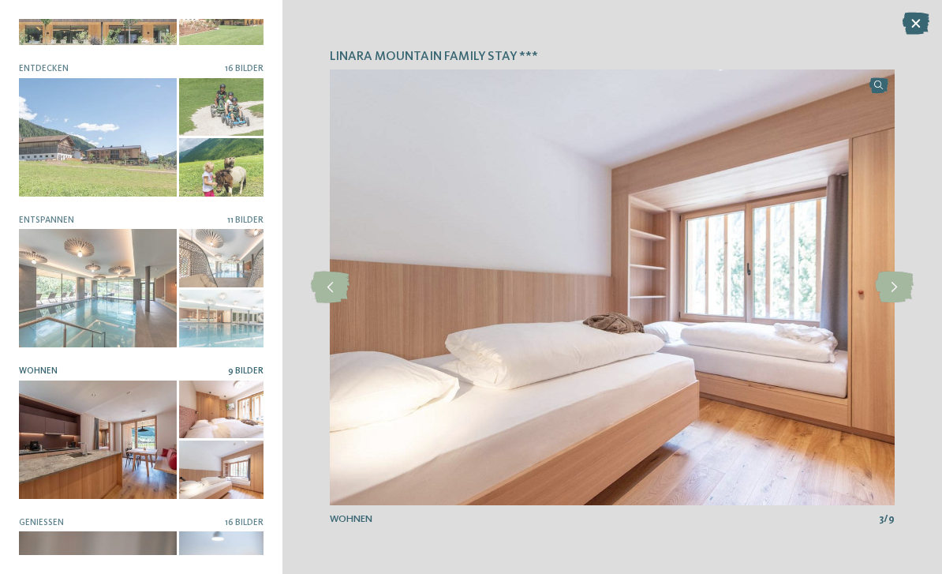
click at [898, 295] on icon at bounding box center [894, 287] width 39 height 32
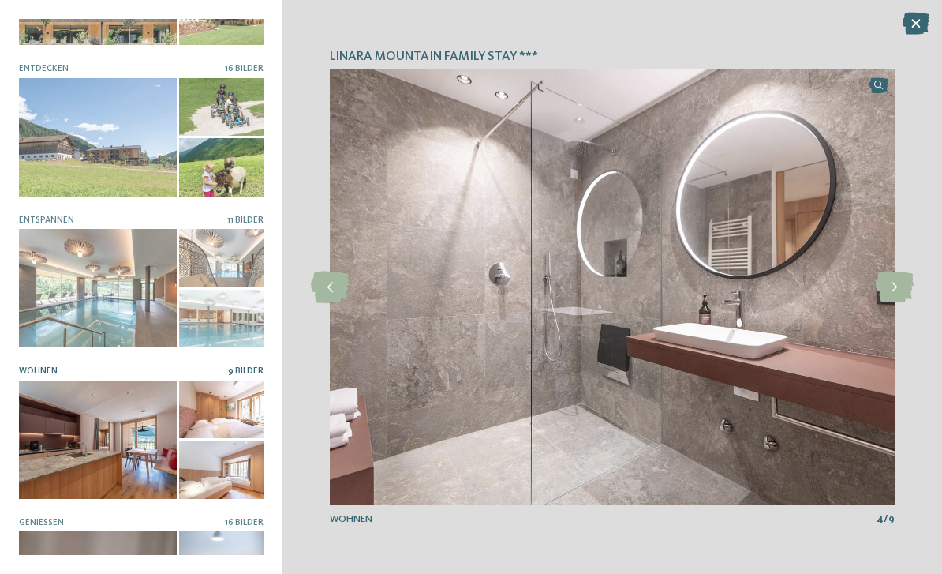
click at [898, 297] on icon at bounding box center [894, 287] width 39 height 32
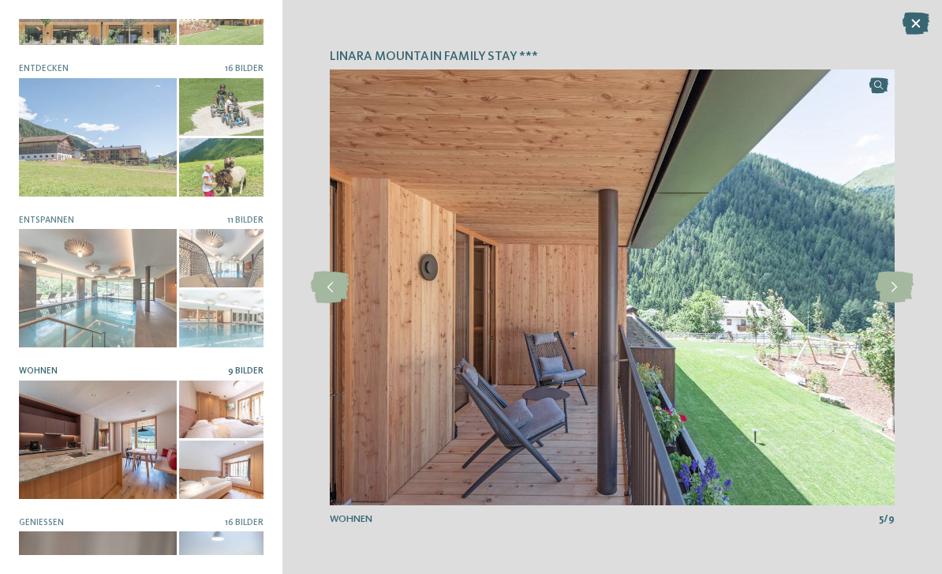
click at [896, 297] on icon at bounding box center [894, 287] width 39 height 32
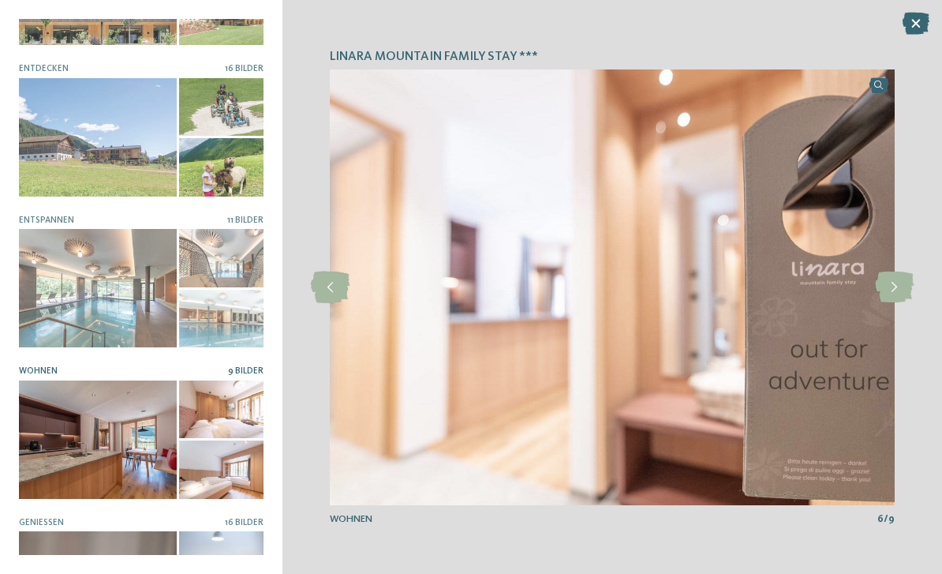
click at [900, 295] on icon at bounding box center [894, 287] width 39 height 32
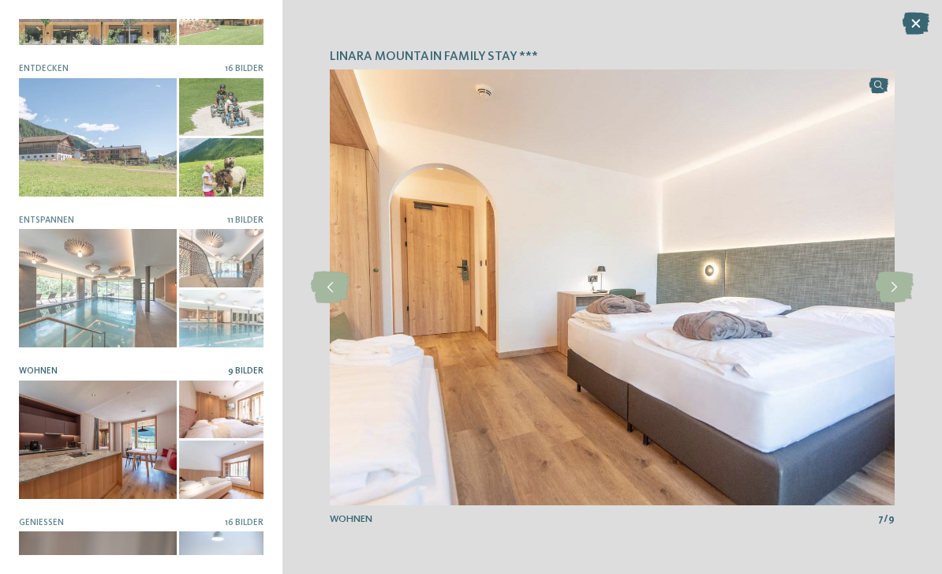
click at [905, 294] on icon at bounding box center [894, 287] width 39 height 32
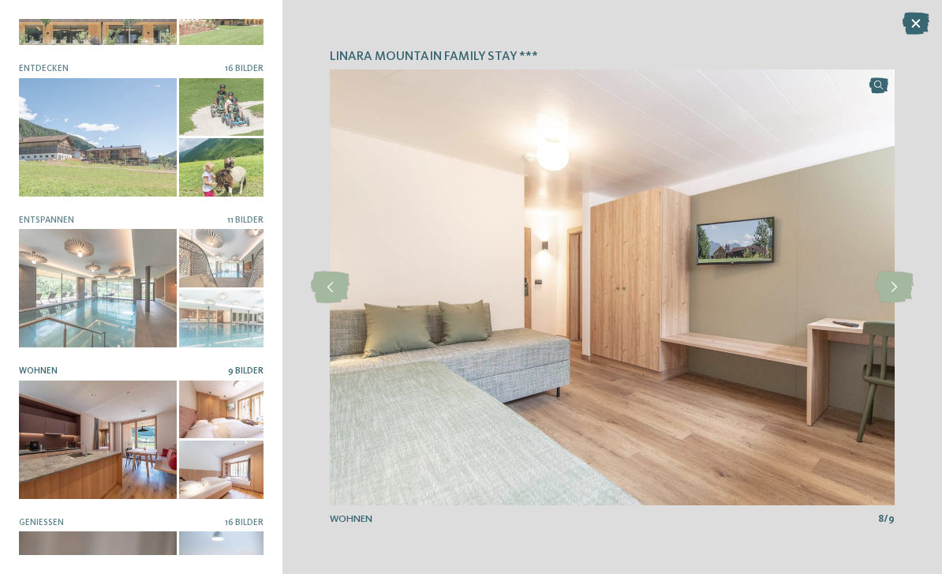
click at [913, 296] on icon at bounding box center [894, 287] width 39 height 32
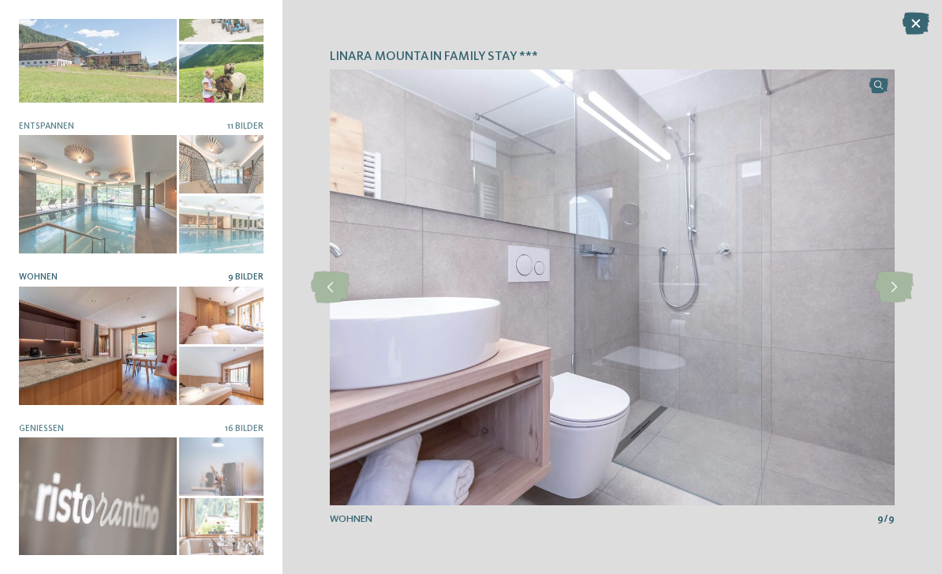
scroll to position [199, 0]
click at [136, 530] on div at bounding box center [98, 497] width 158 height 118
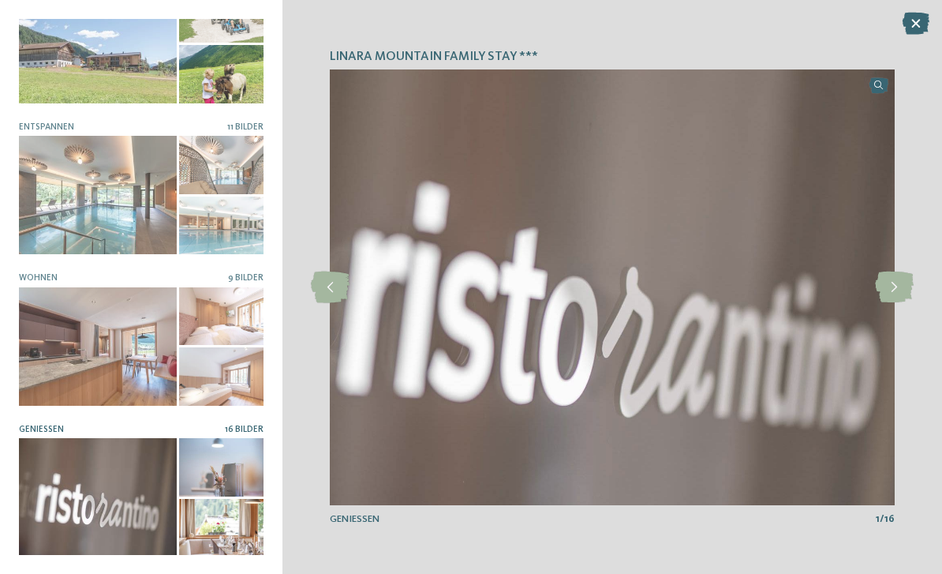
click at [893, 290] on icon at bounding box center [894, 287] width 39 height 32
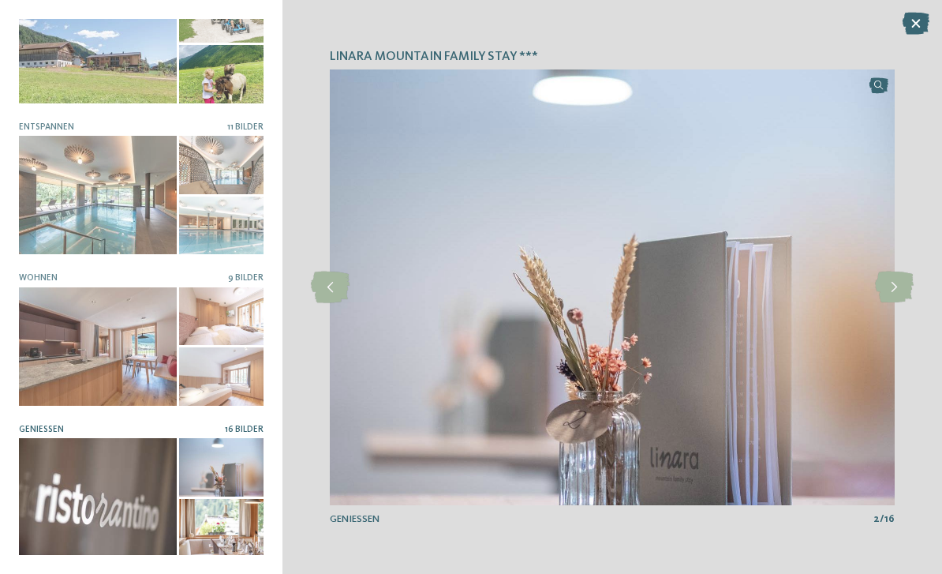
click at [895, 295] on icon at bounding box center [894, 287] width 39 height 32
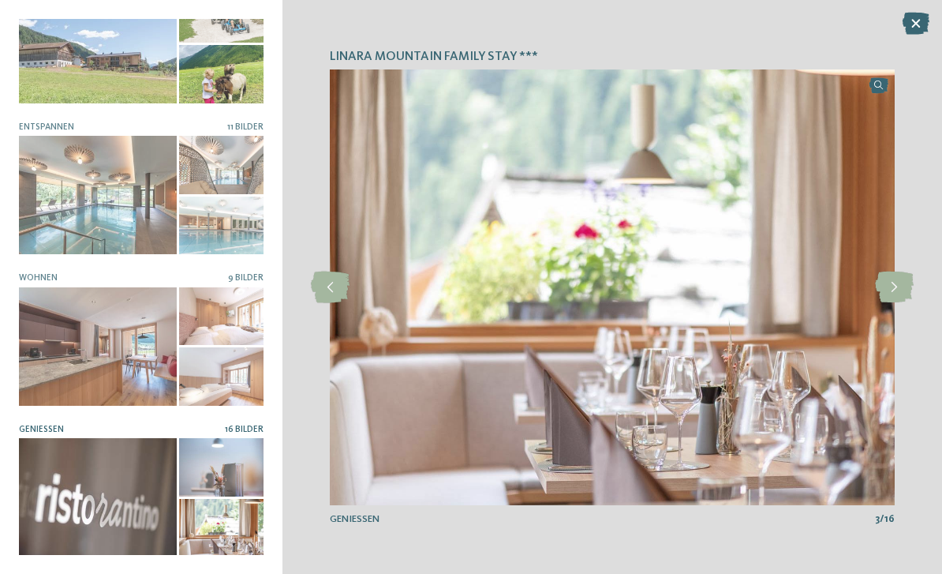
click at [896, 291] on icon at bounding box center [894, 287] width 39 height 32
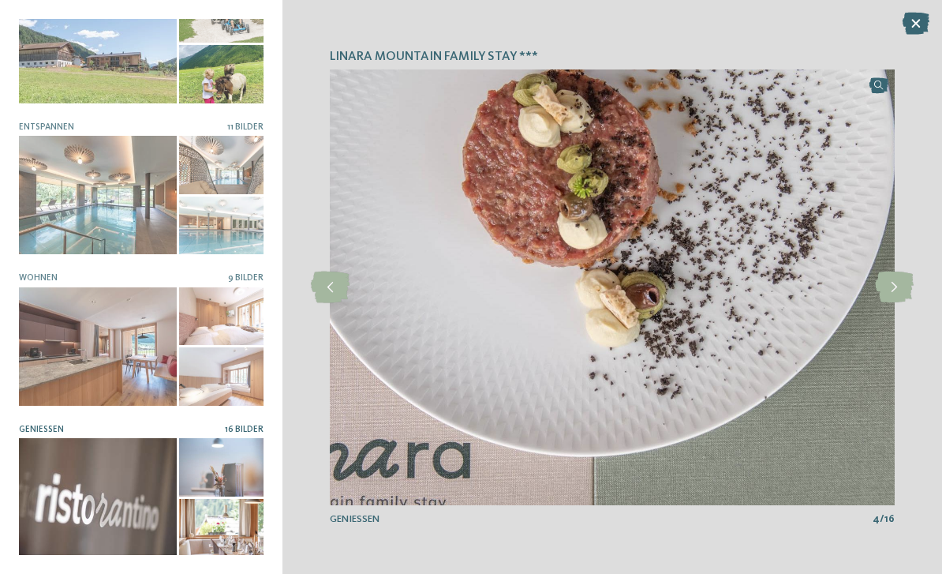
click at [892, 296] on icon at bounding box center [894, 287] width 39 height 32
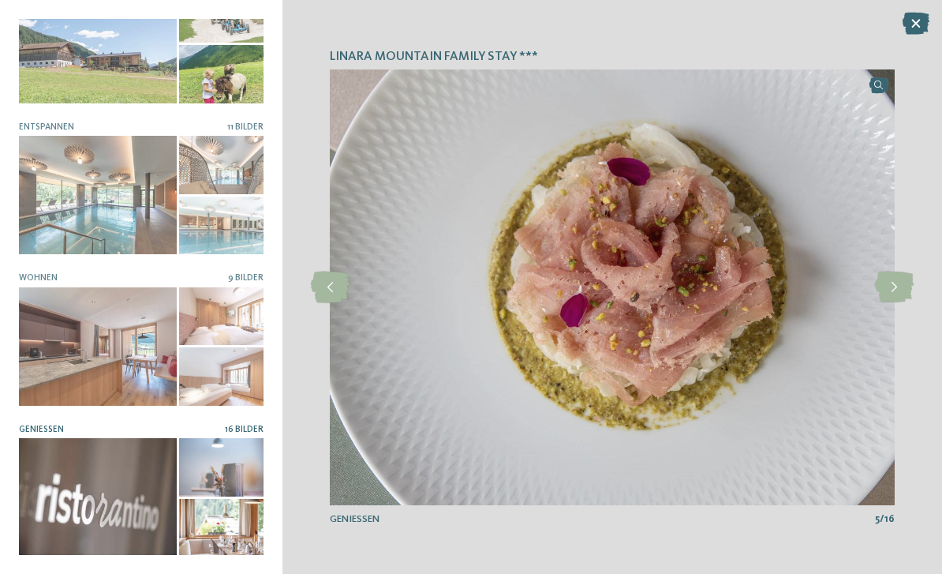
click at [898, 293] on icon at bounding box center [894, 287] width 39 height 32
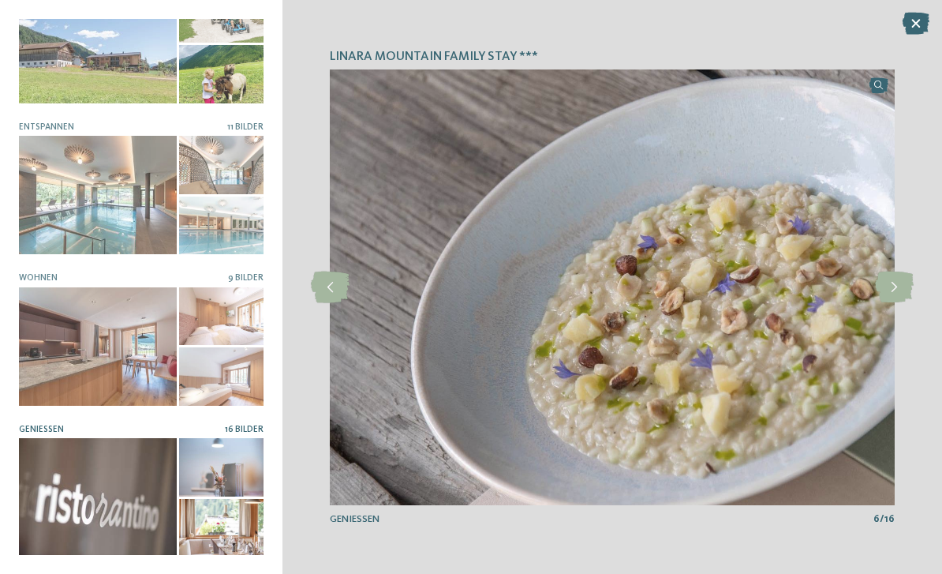
click at [899, 288] on icon at bounding box center [894, 287] width 39 height 32
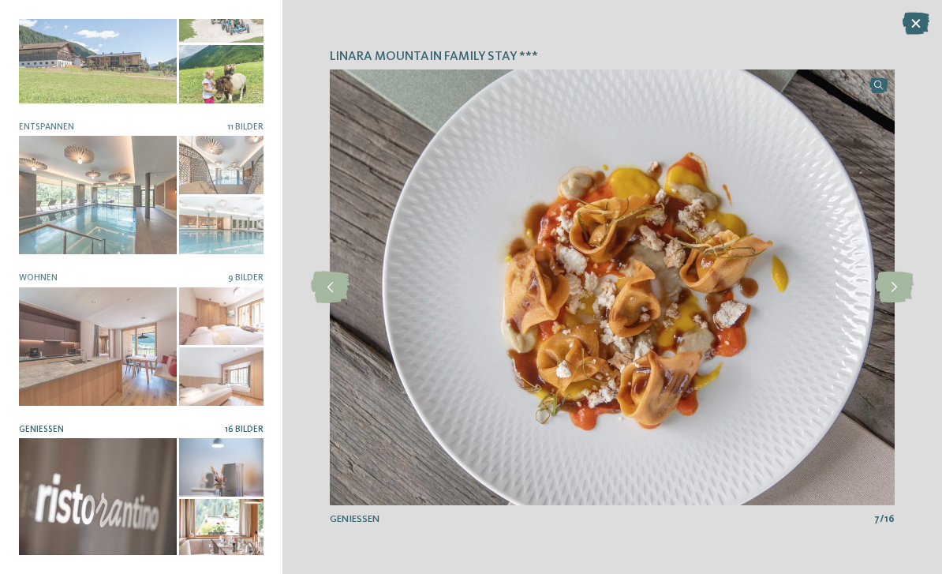
click at [900, 290] on icon at bounding box center [894, 287] width 39 height 32
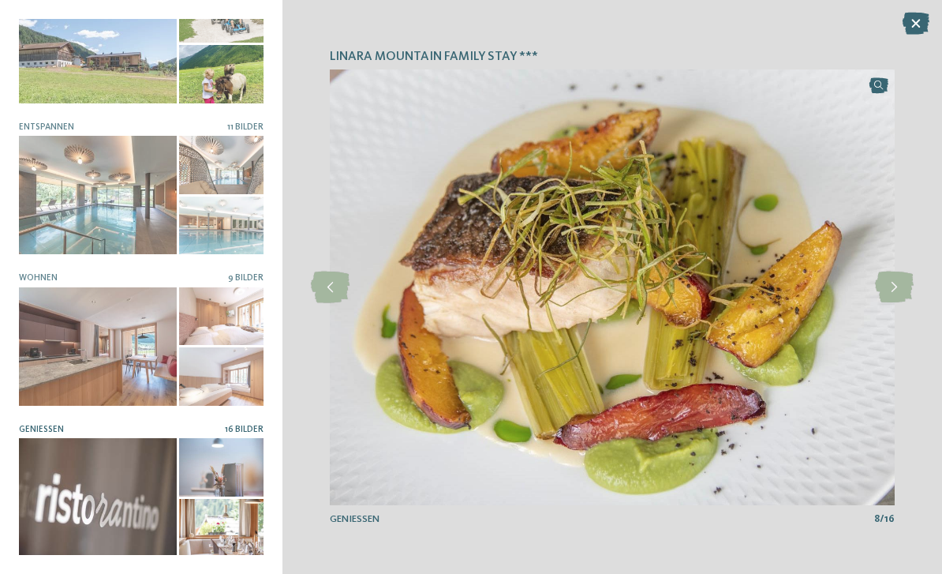
click at [895, 294] on icon at bounding box center [894, 287] width 39 height 32
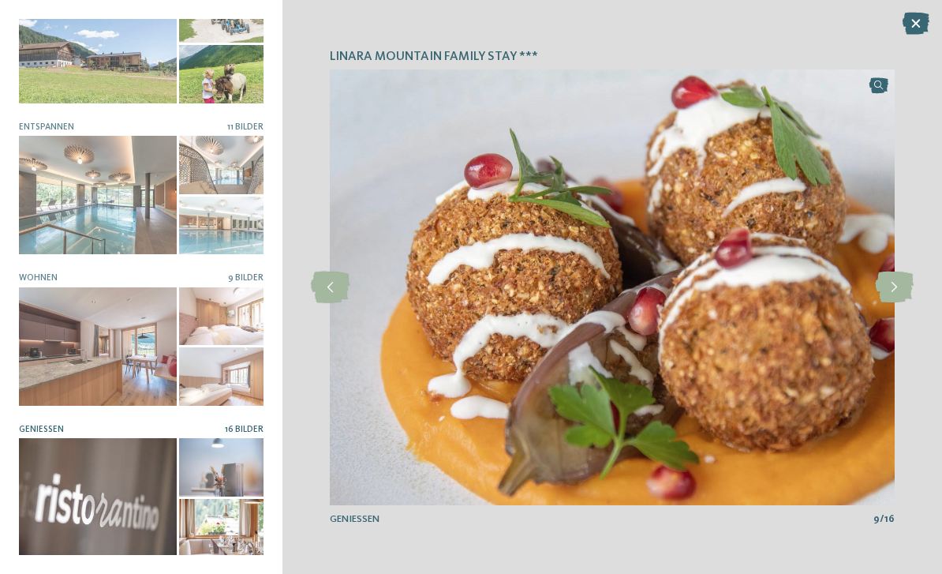
click at [896, 295] on icon at bounding box center [894, 287] width 39 height 32
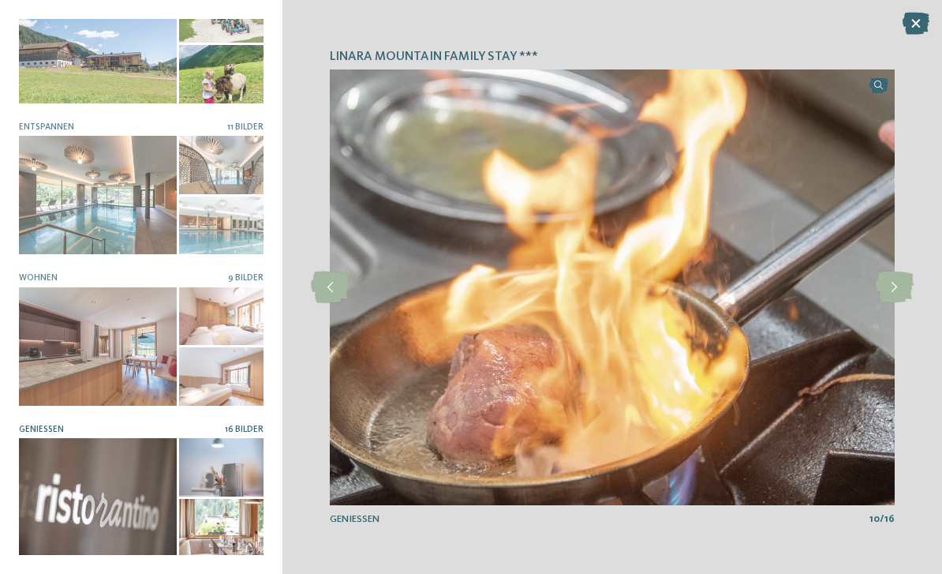
click at [892, 288] on icon at bounding box center [894, 287] width 39 height 32
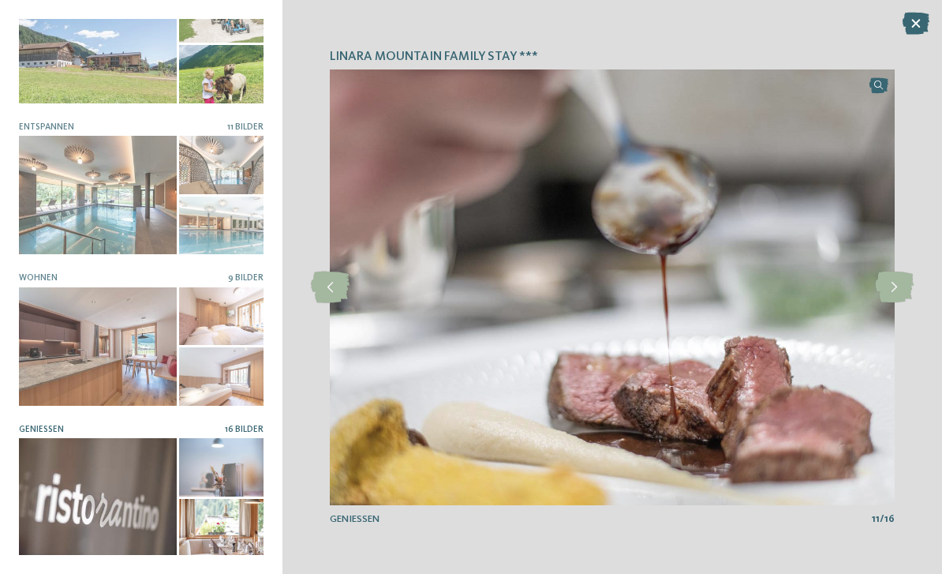
click at [898, 290] on icon at bounding box center [894, 287] width 39 height 32
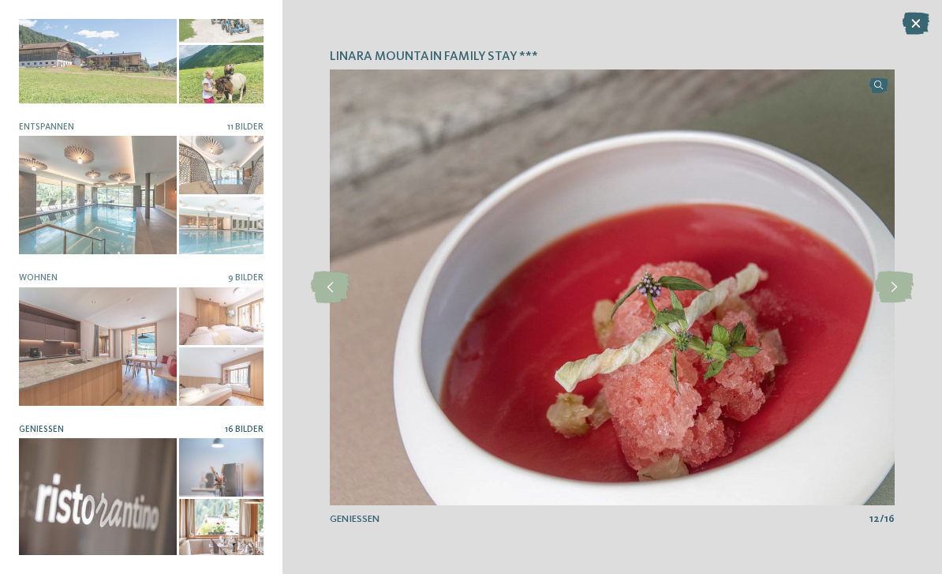
click at [898, 287] on icon at bounding box center [894, 287] width 39 height 32
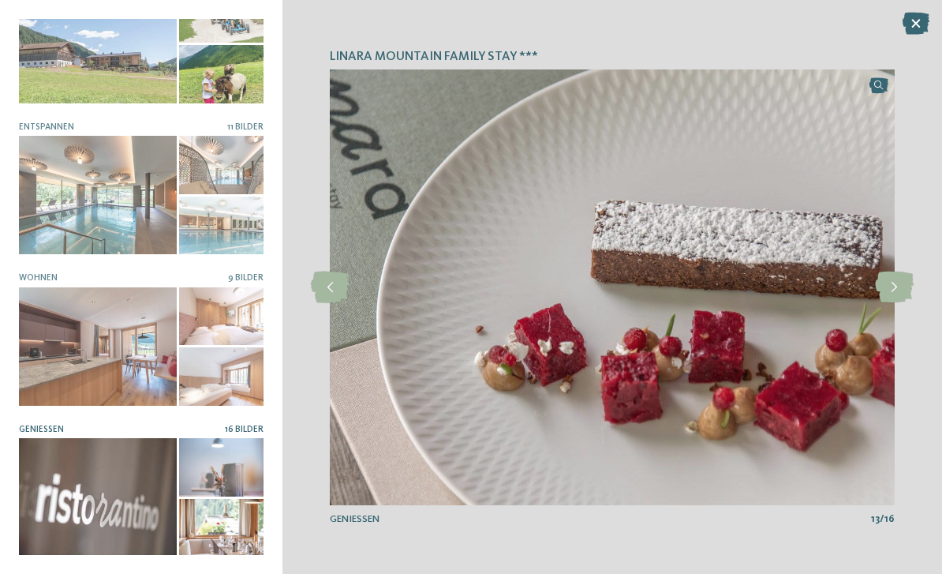
click at [900, 294] on icon at bounding box center [894, 287] width 39 height 32
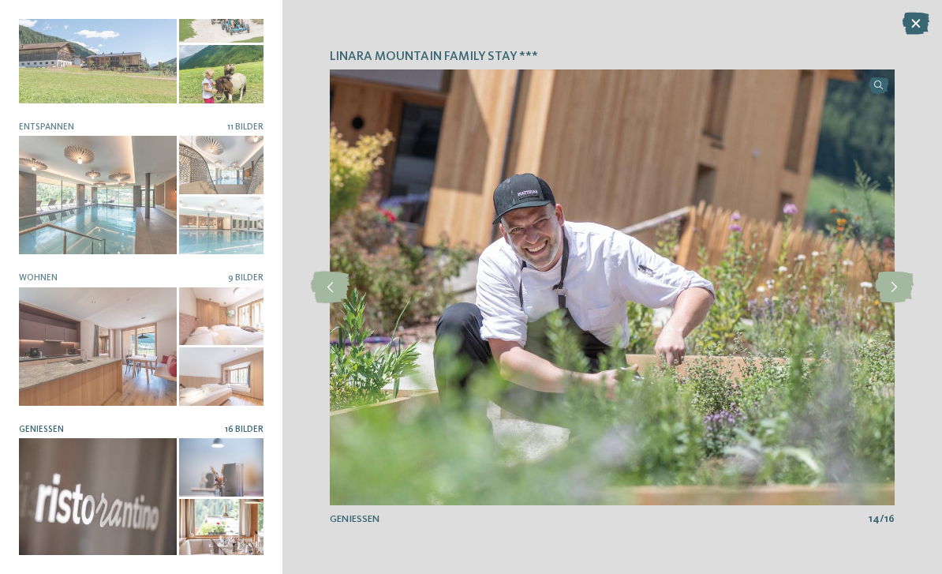
click at [898, 287] on icon at bounding box center [894, 287] width 39 height 32
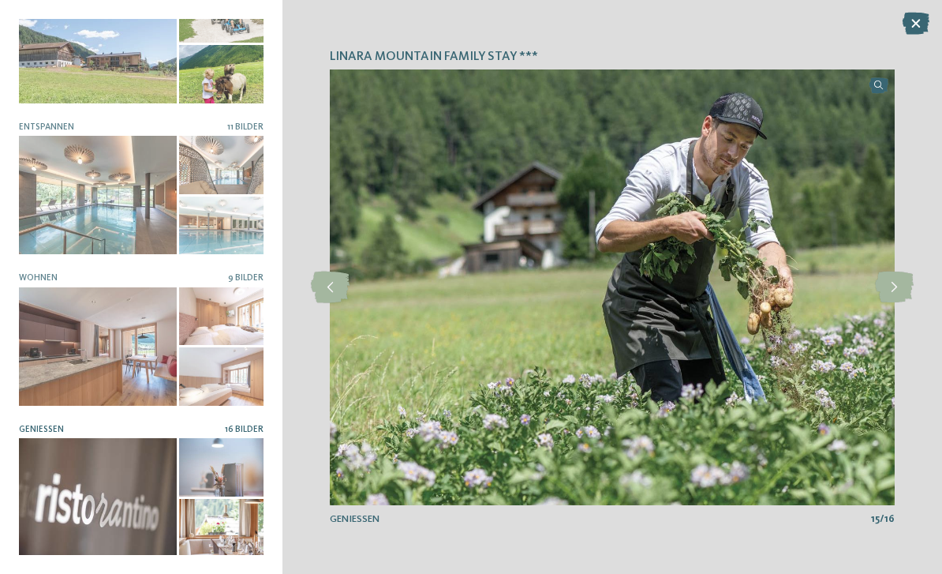
click at [898, 288] on icon at bounding box center [894, 287] width 39 height 32
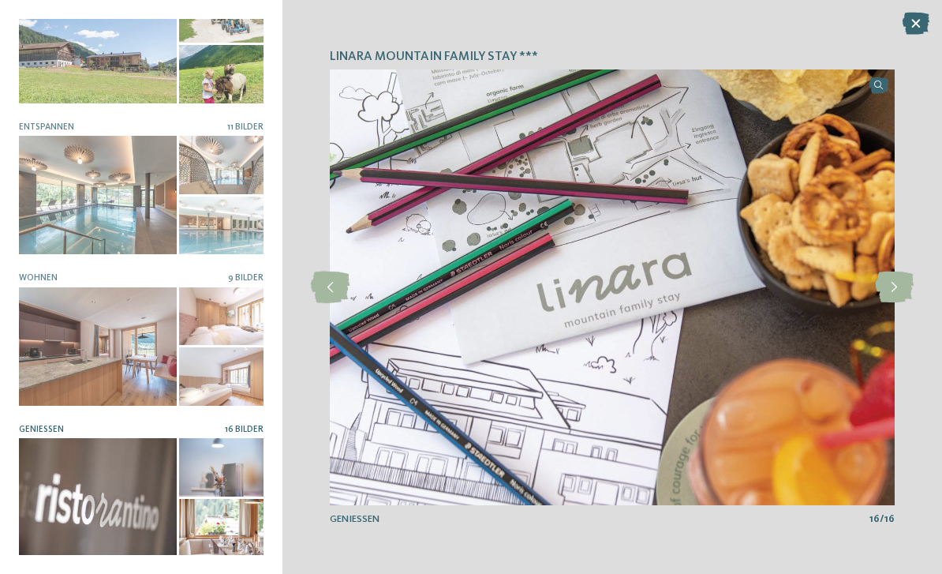
click at [897, 290] on icon at bounding box center [894, 287] width 39 height 32
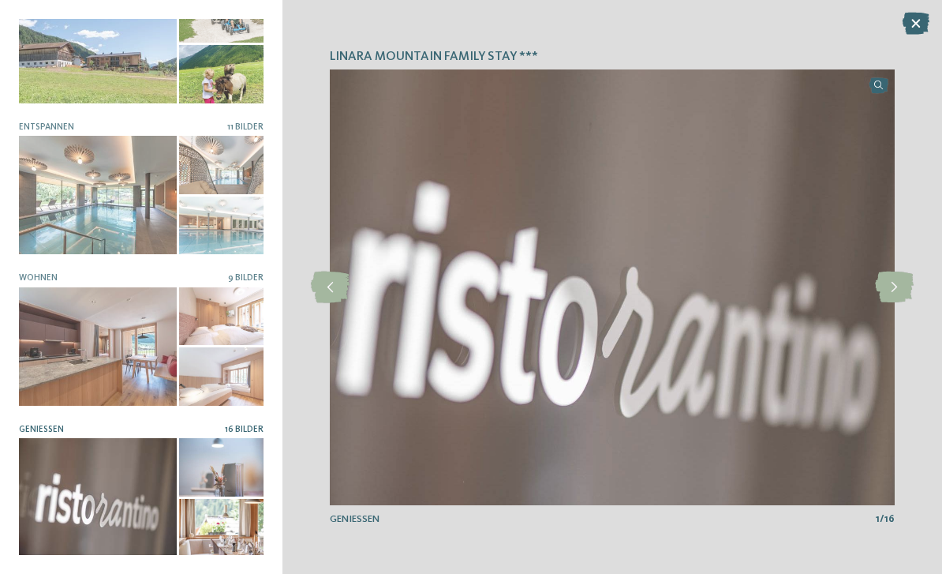
click at [335, 285] on icon at bounding box center [330, 287] width 39 height 32
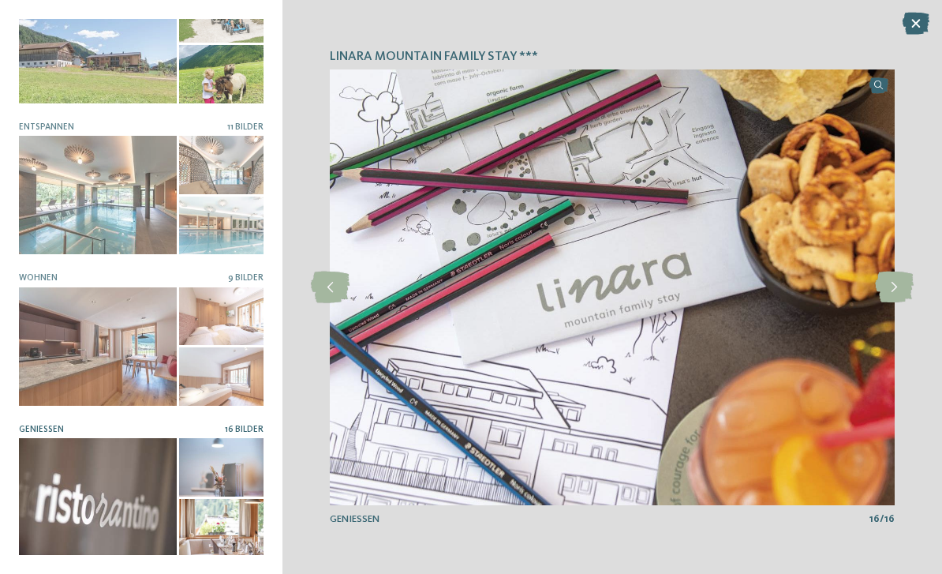
click at [909, 28] on icon at bounding box center [916, 24] width 27 height 22
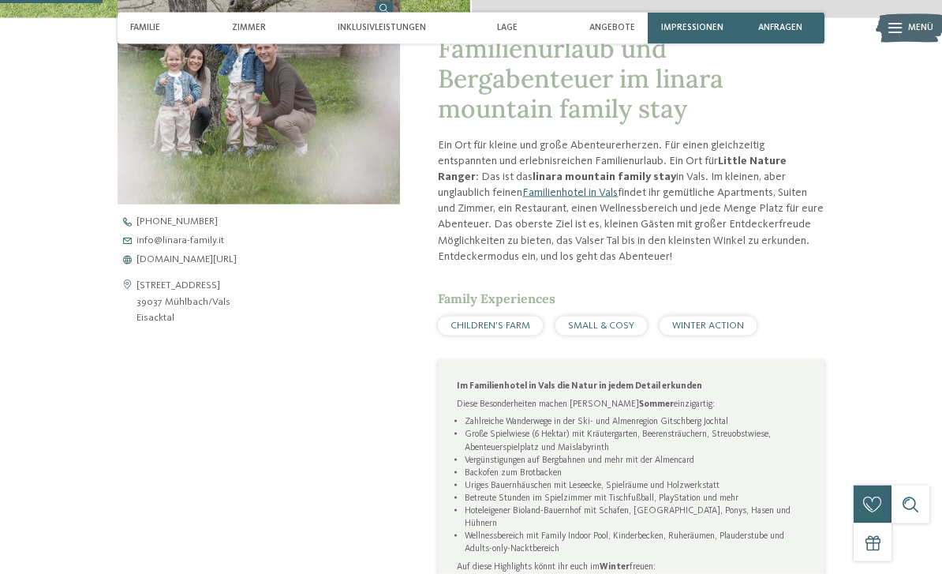
scroll to position [445, 0]
click at [209, 264] on span "www.linara-family.it/de" at bounding box center [187, 259] width 100 height 10
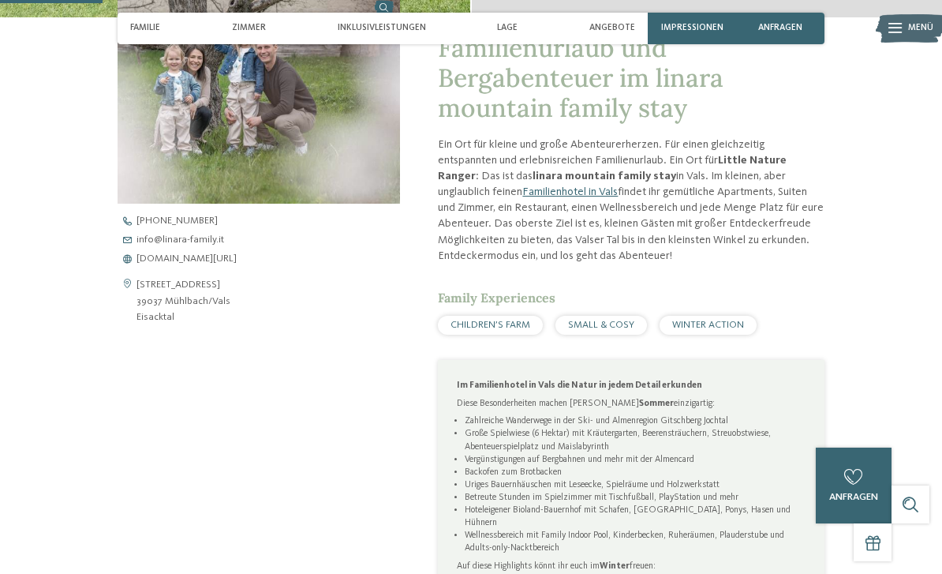
scroll to position [470, 0]
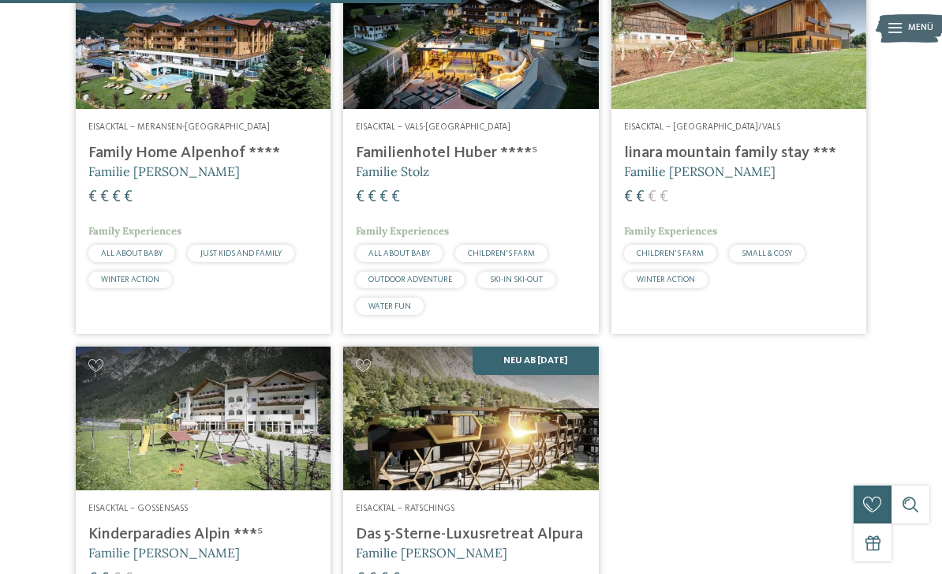
scroll to position [893, 0]
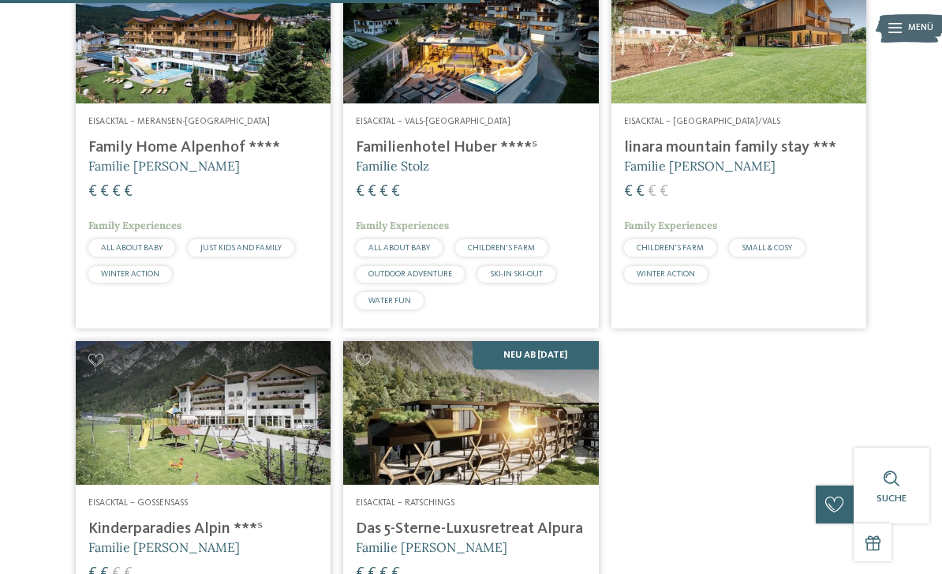
click at [568, 74] on img at bounding box center [470, 32] width 255 height 144
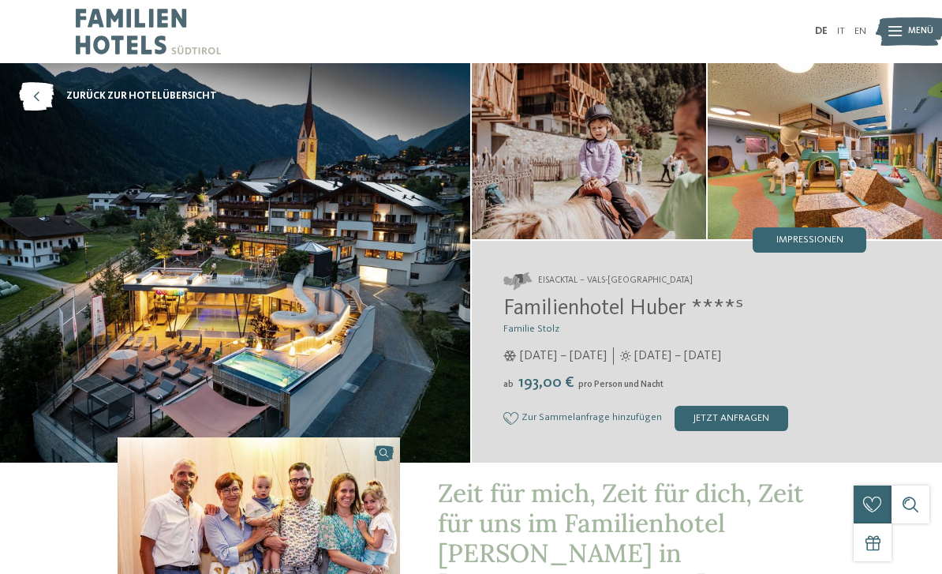
click at [899, 213] on img at bounding box center [825, 151] width 234 height 176
click at [904, 204] on img at bounding box center [825, 151] width 234 height 176
click at [843, 248] on div "Impressionen" at bounding box center [810, 239] width 114 height 25
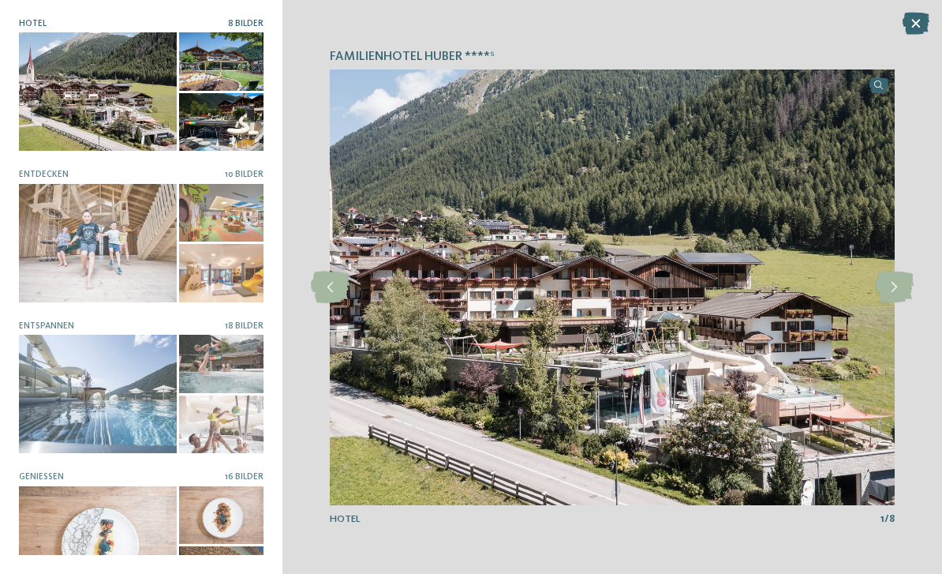
click at [843, 338] on img at bounding box center [612, 287] width 565 height 436
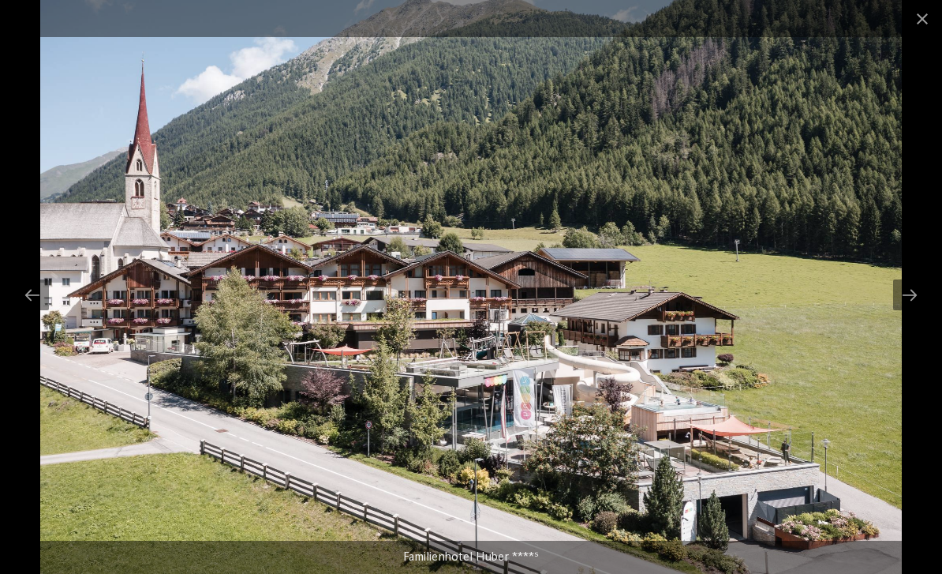
click at [913, 299] on div at bounding box center [909, 294] width 33 height 31
